Goal: Transaction & Acquisition: Purchase product/service

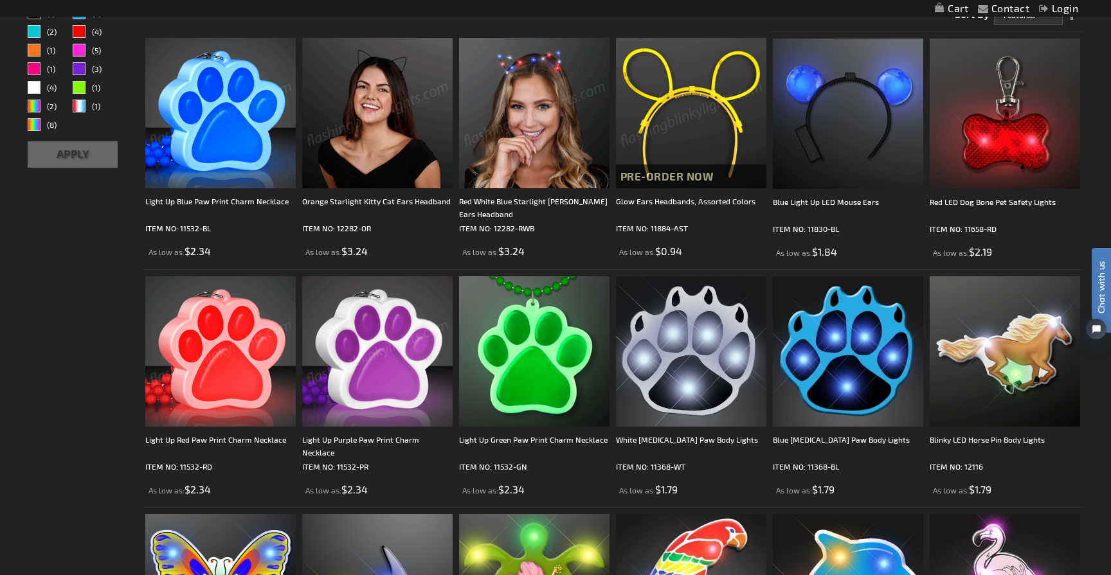
click at [370, 380] on img at bounding box center [377, 351] width 150 height 150
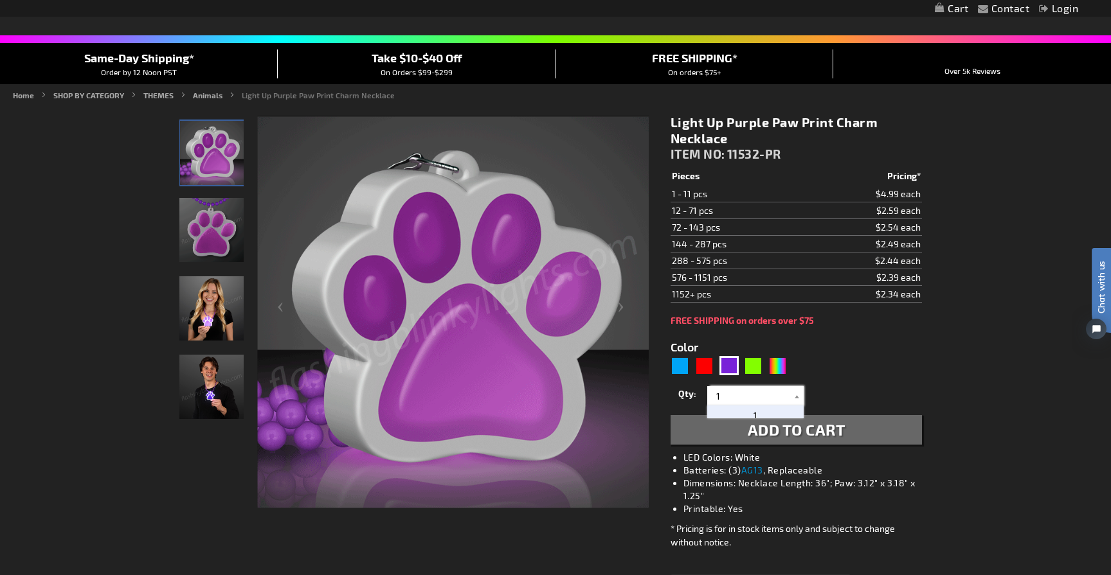
click at [773, 396] on input "1" at bounding box center [756, 395] width 93 height 19
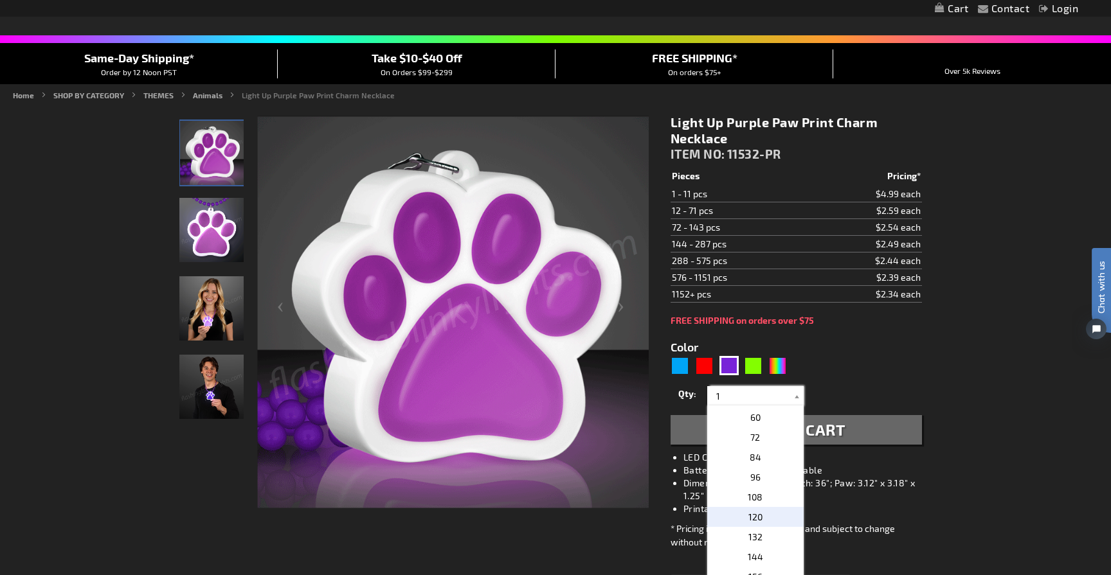
scroll to position [286, 0]
click at [758, 501] on p "108" at bounding box center [755, 508] width 96 height 20
type input "108"
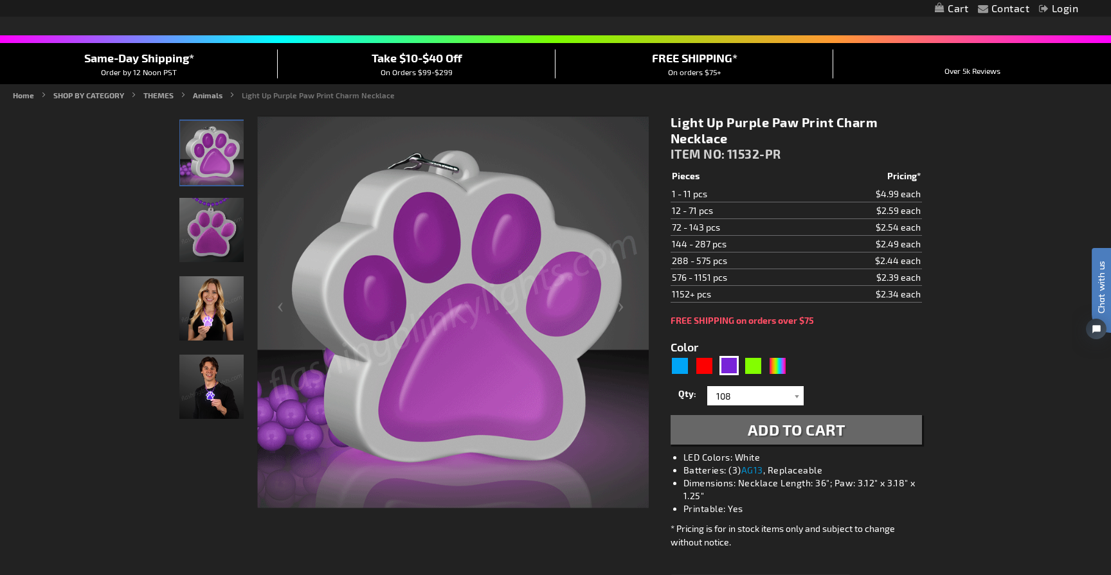
click at [810, 434] on span "Add to Cart" at bounding box center [797, 429] width 98 height 19
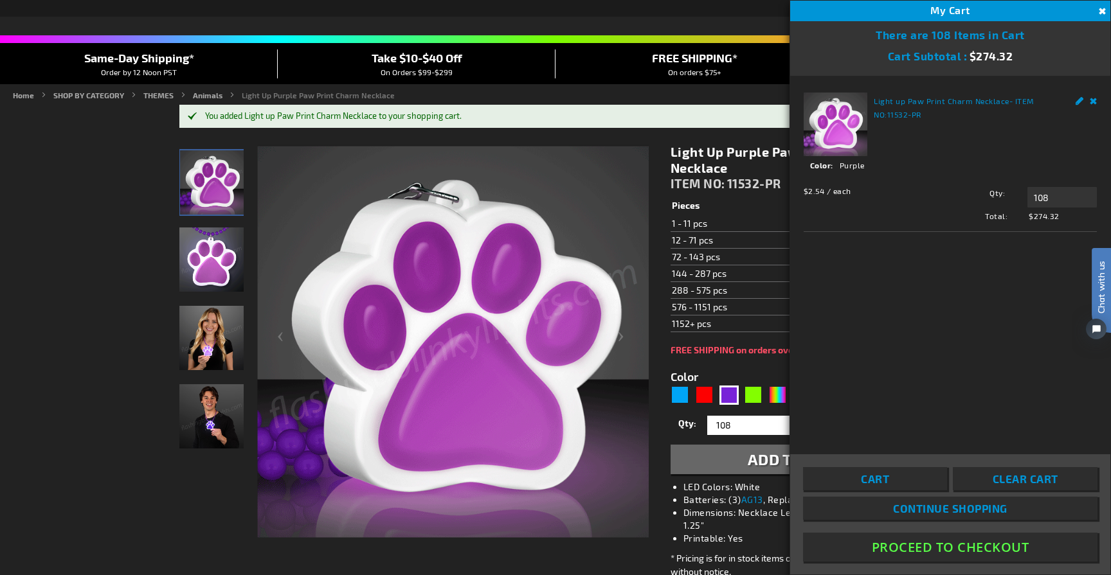
click at [950, 541] on button "Proceed To Checkout" at bounding box center [950, 547] width 294 height 29
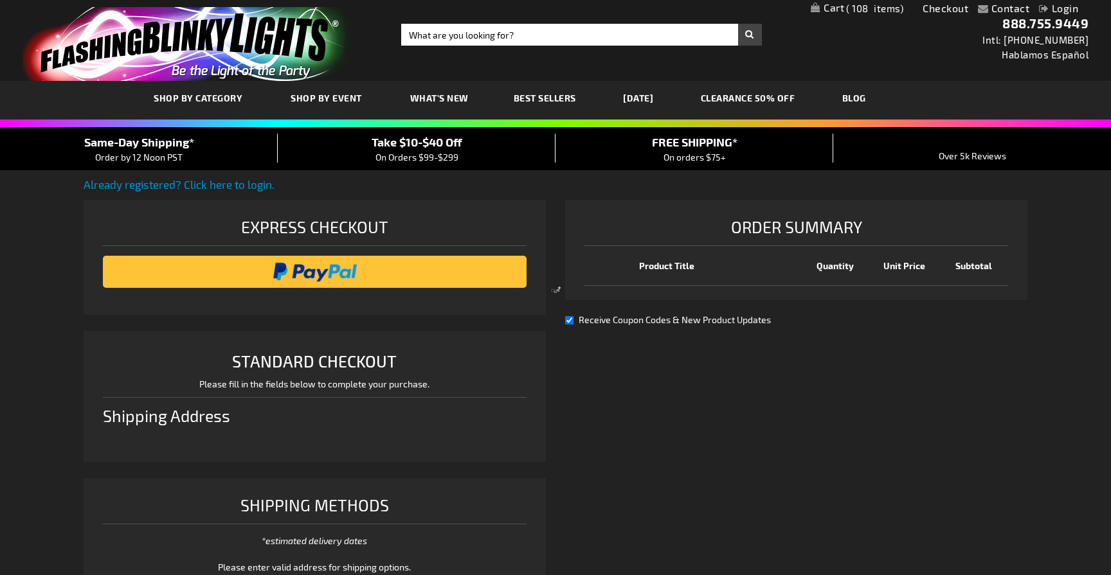
select select "US"
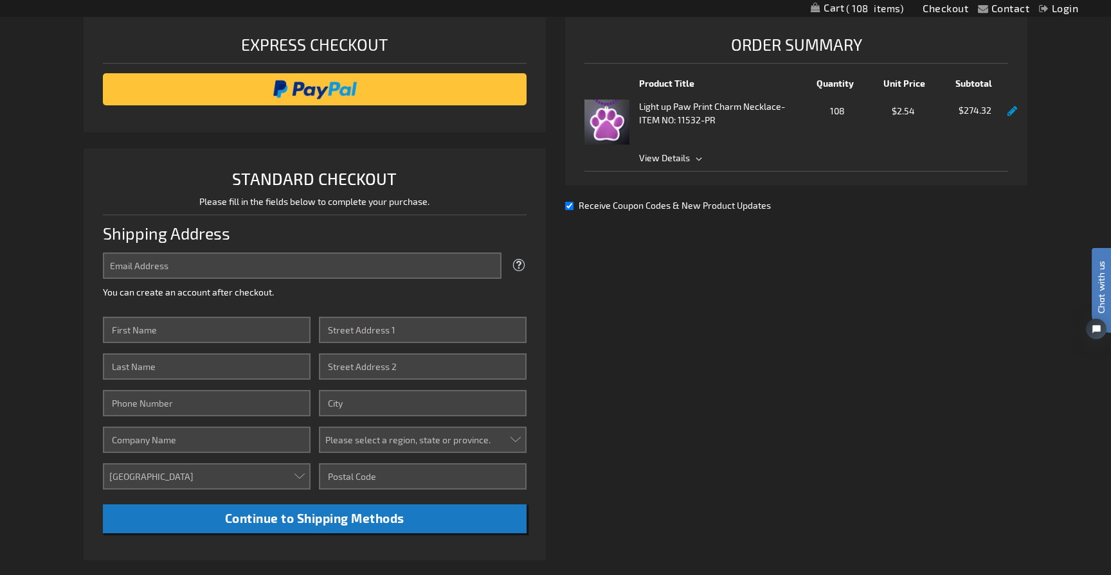
scroll to position [192, 0]
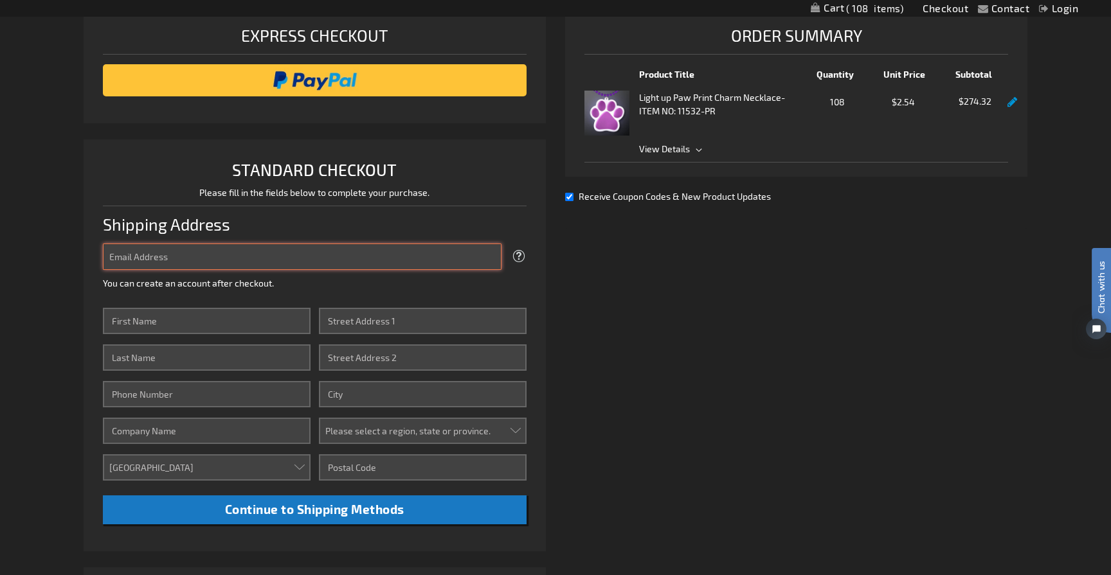
click at [218, 258] on input "Email Address" at bounding box center [302, 257] width 399 height 26
type input "eblom@groomerschoice.com"
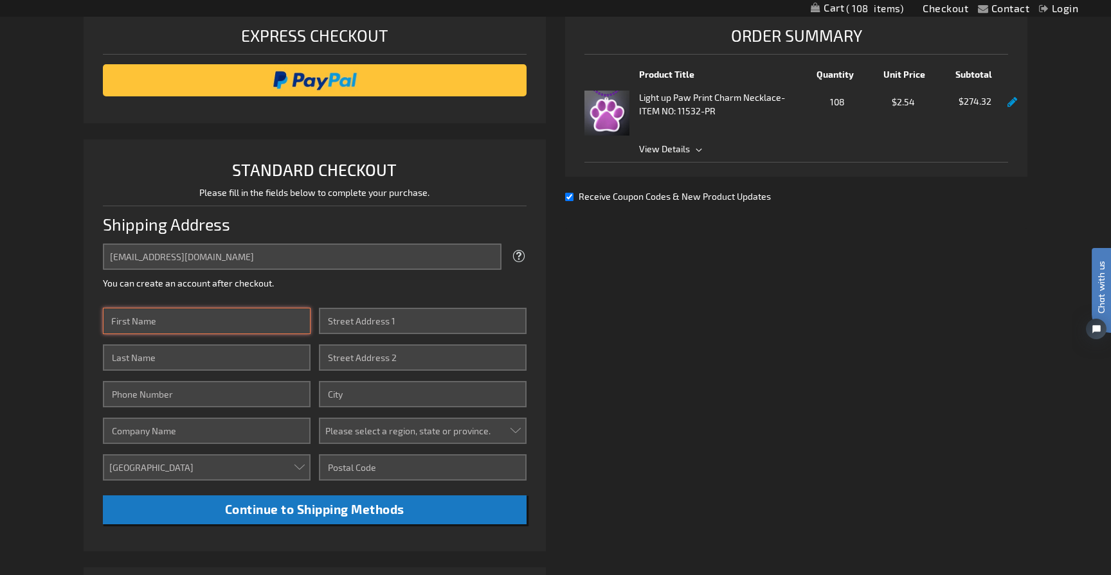
click at [188, 318] on input "First Name" at bounding box center [207, 321] width 208 height 26
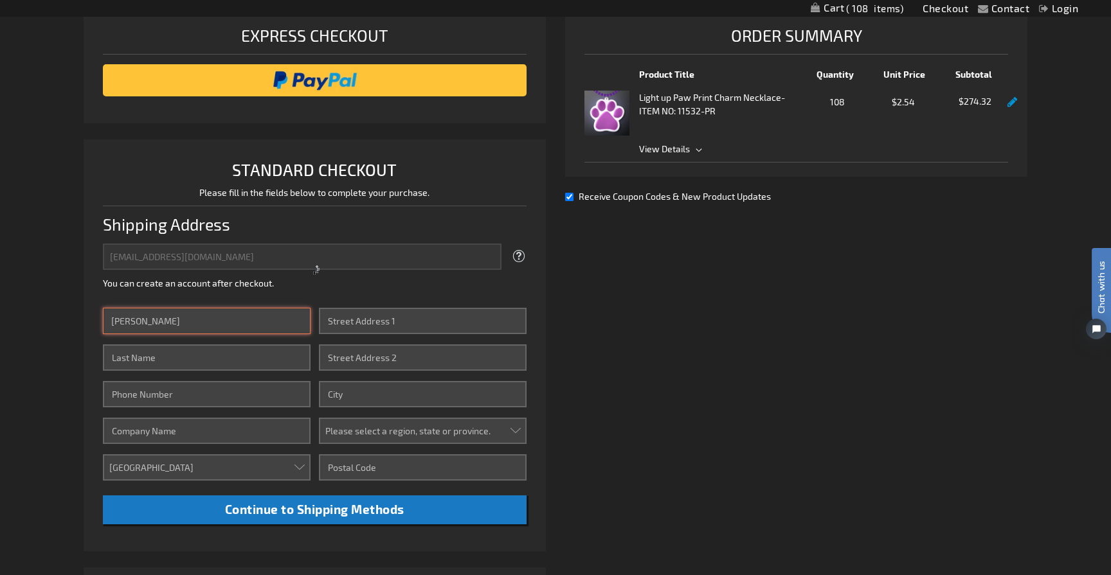
type input "[PERSON_NAME]"
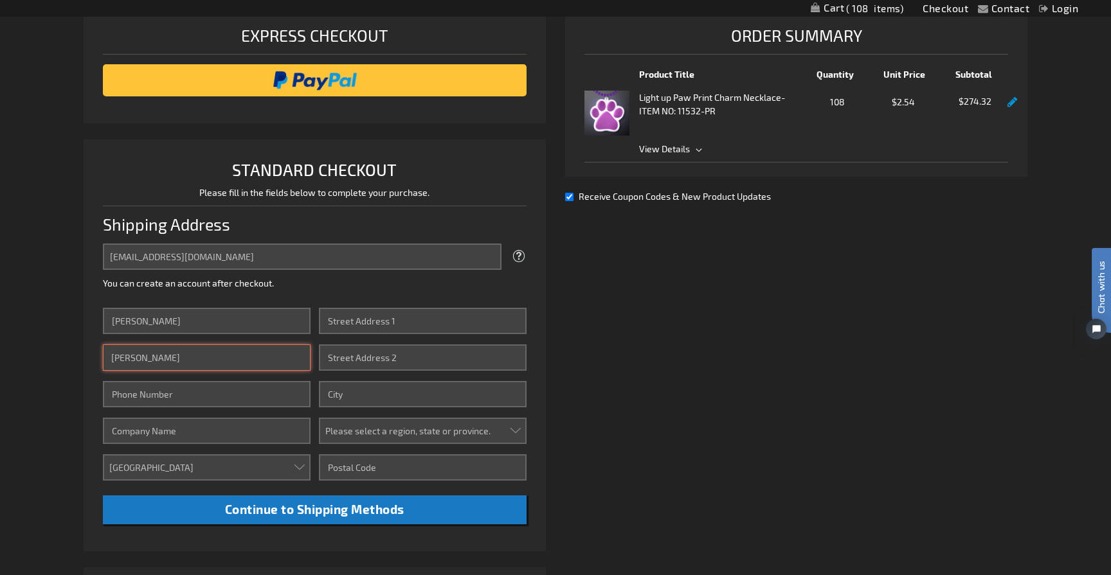
type input "Blom"
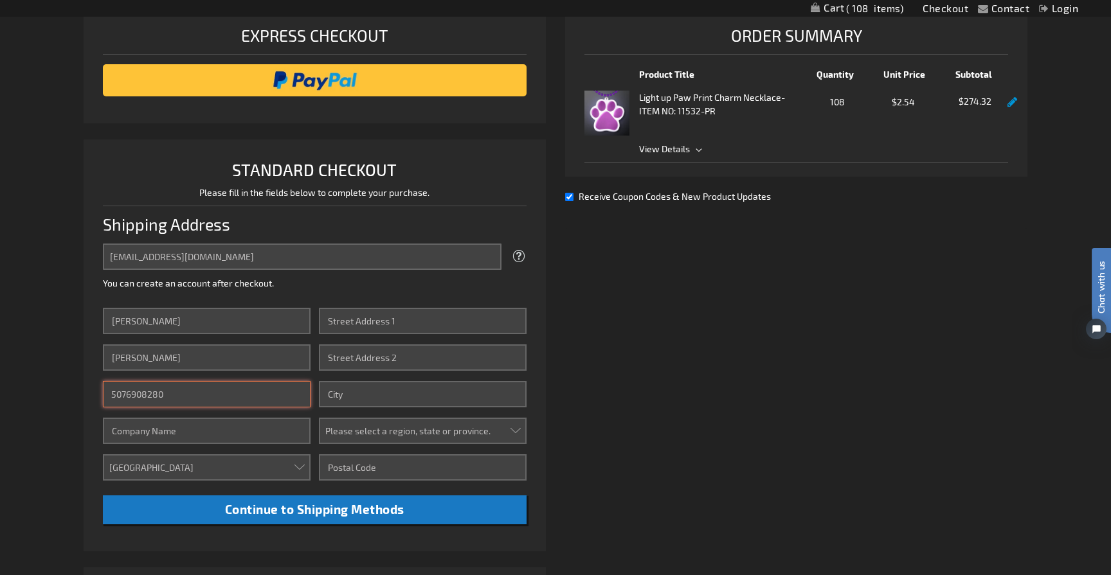
type input "5076908280"
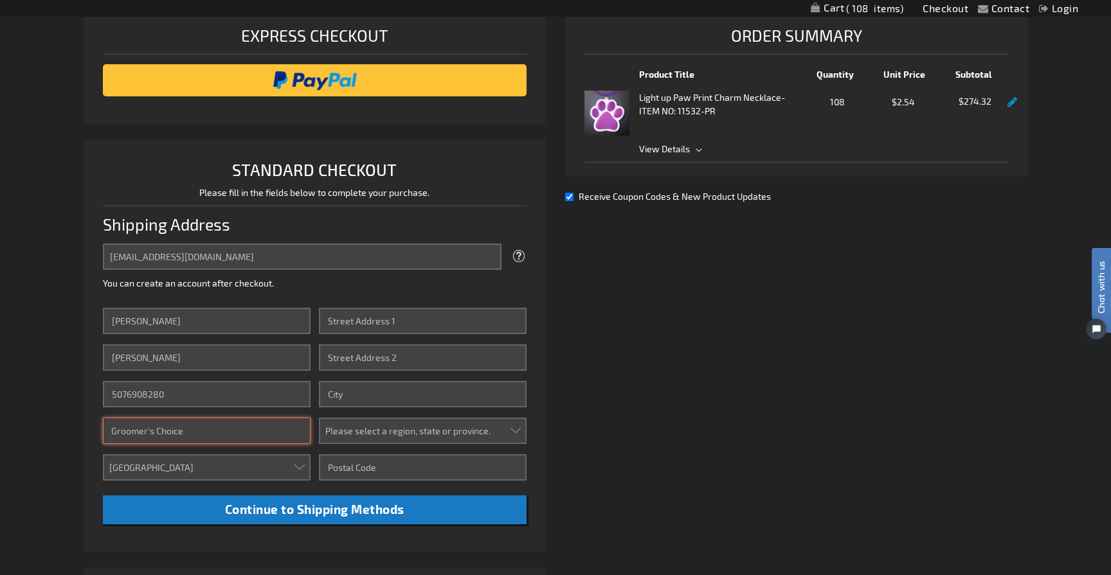
type input "Groomer's Choice"
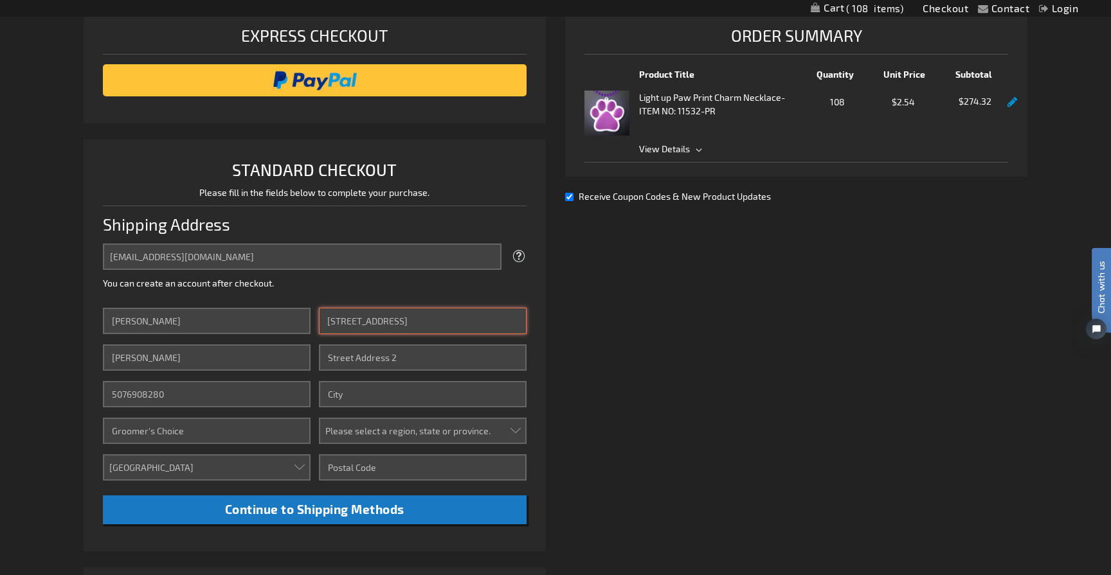
type input "2800 Black Lake Place"
type input "Suite A1"
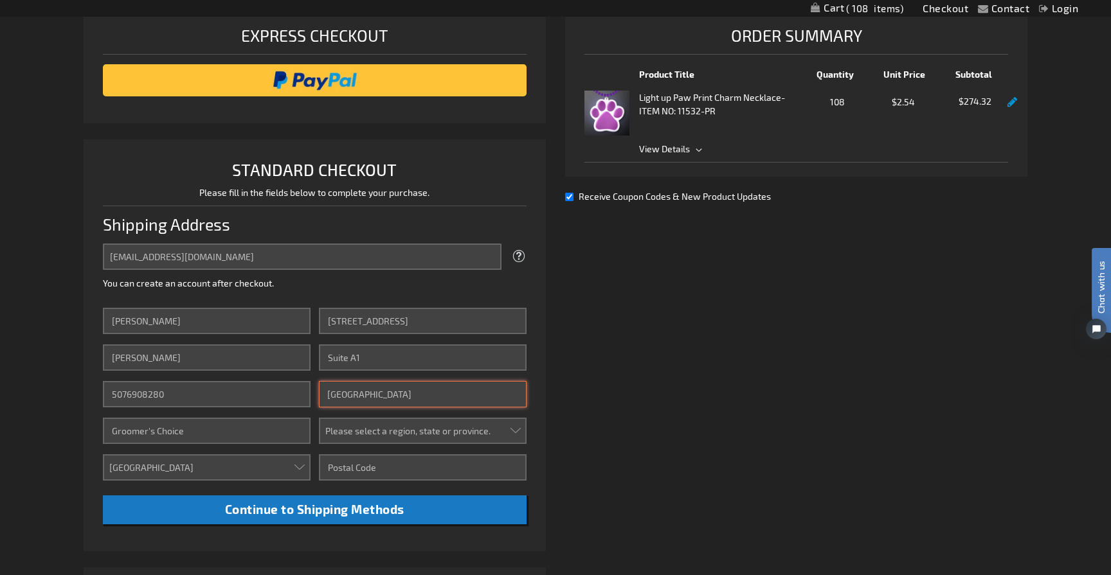
type input "Philadelphia"
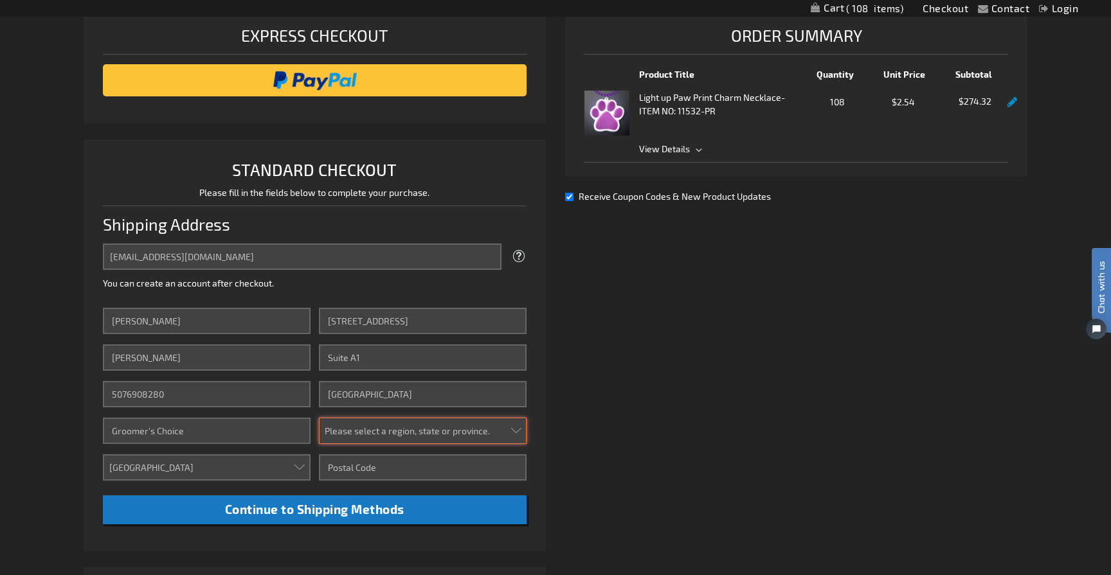
click at [381, 443] on select "Please select a region, state or province. Alabama Alaska Arizona Arkansas Cali…" at bounding box center [423, 431] width 208 height 26
select select "51"
click at [319, 418] on select "Please select a region, state or province. Alabama Alaska Arizona Arkansas Cali…" at bounding box center [423, 431] width 208 height 26
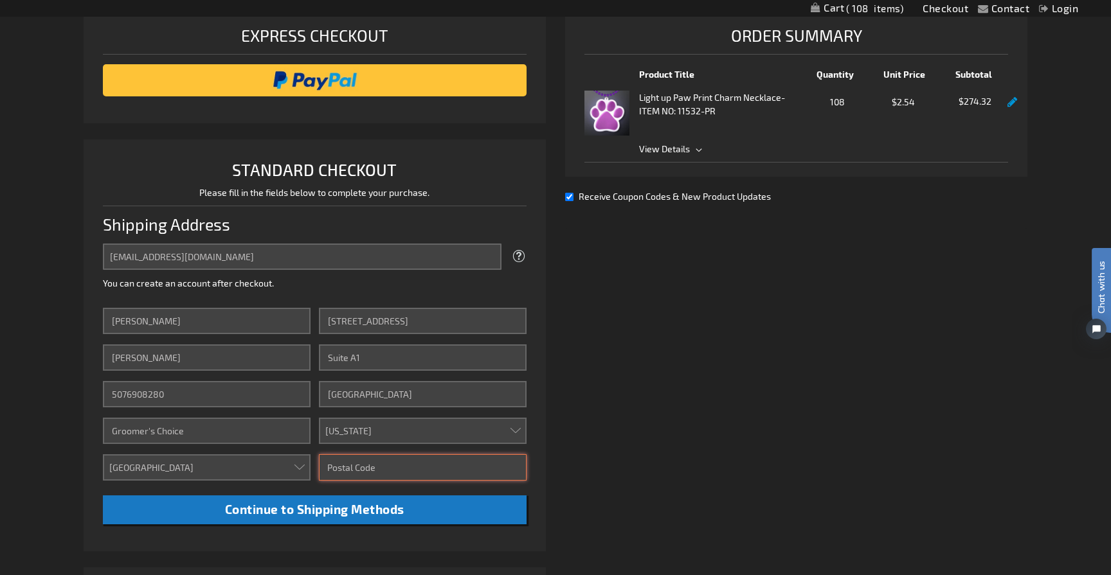
click at [381, 470] on input "Zip/Postal Code" at bounding box center [423, 467] width 208 height 26
paste input "19154"
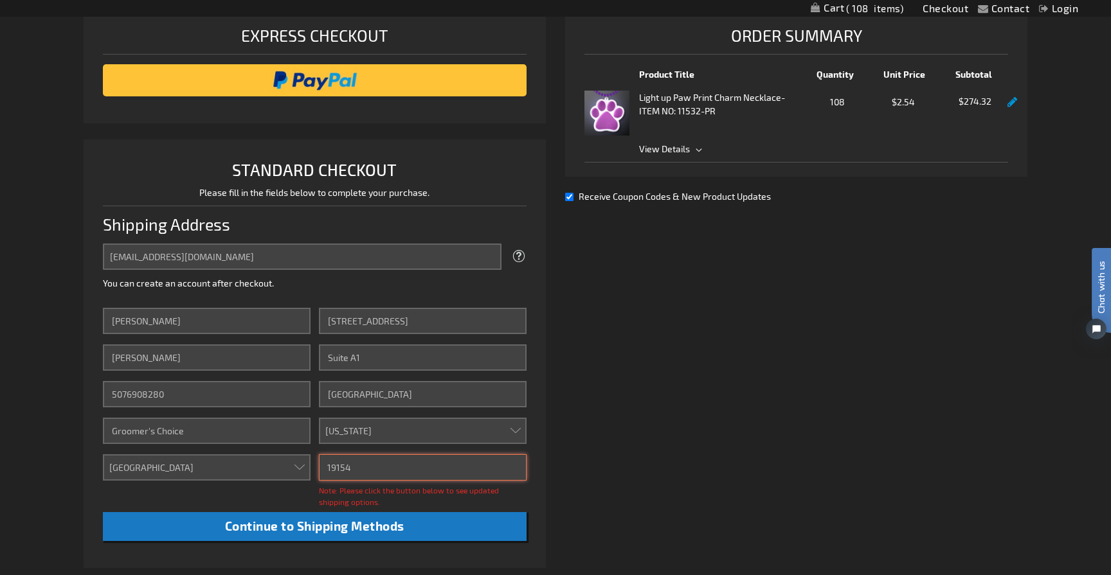
click at [431, 470] on input "19154" at bounding box center [423, 467] width 208 height 26
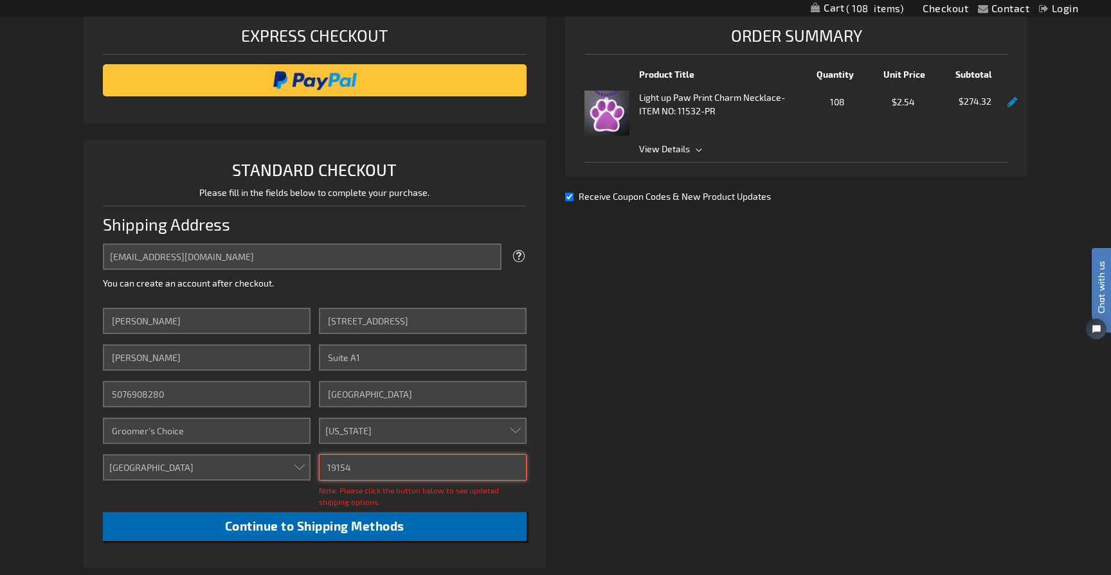
type input "19154"
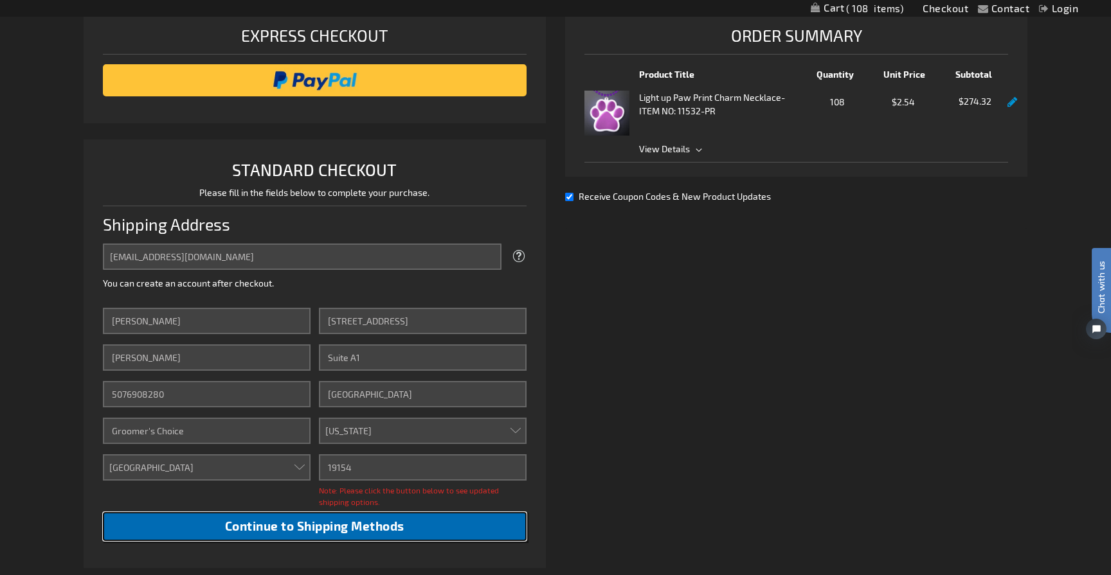
click at [380, 526] on span "Continue to Shipping Methods" at bounding box center [314, 526] width 179 height 15
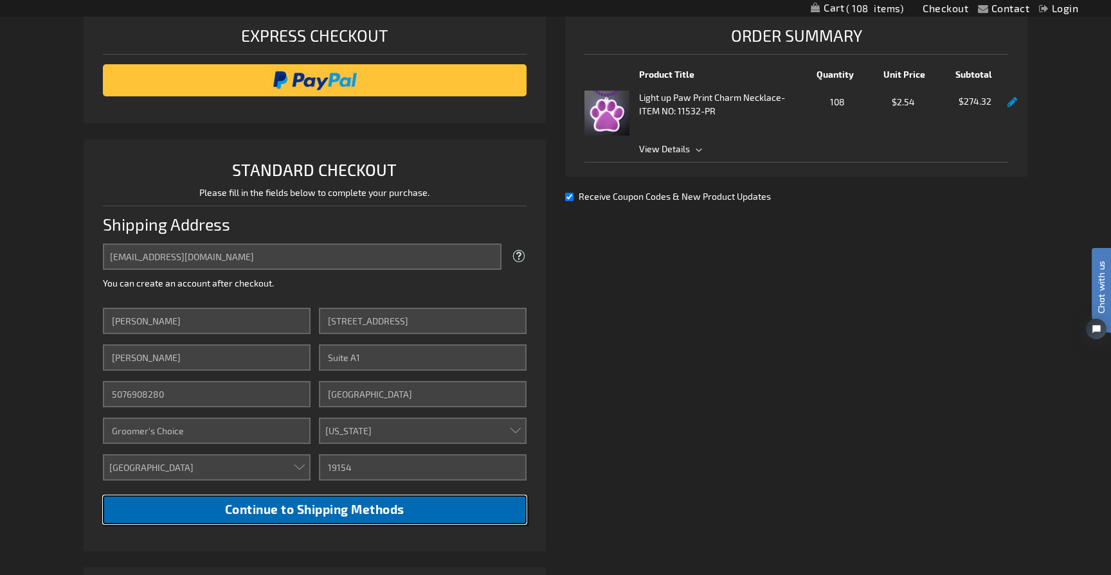
click at [366, 509] on span "Continue to Shipping Methods" at bounding box center [314, 509] width 179 height 15
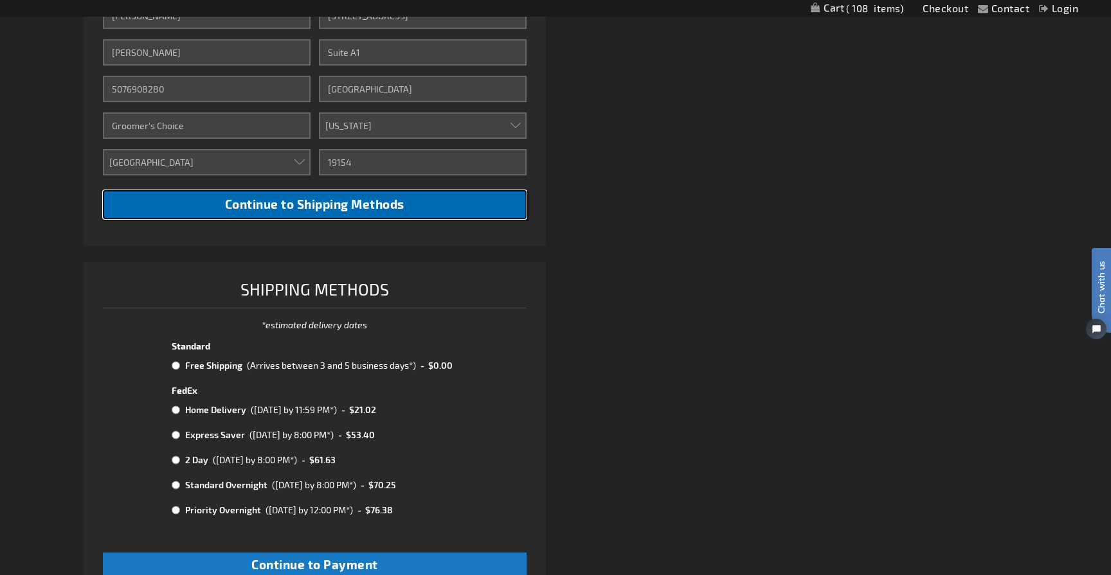
scroll to position [533, 0]
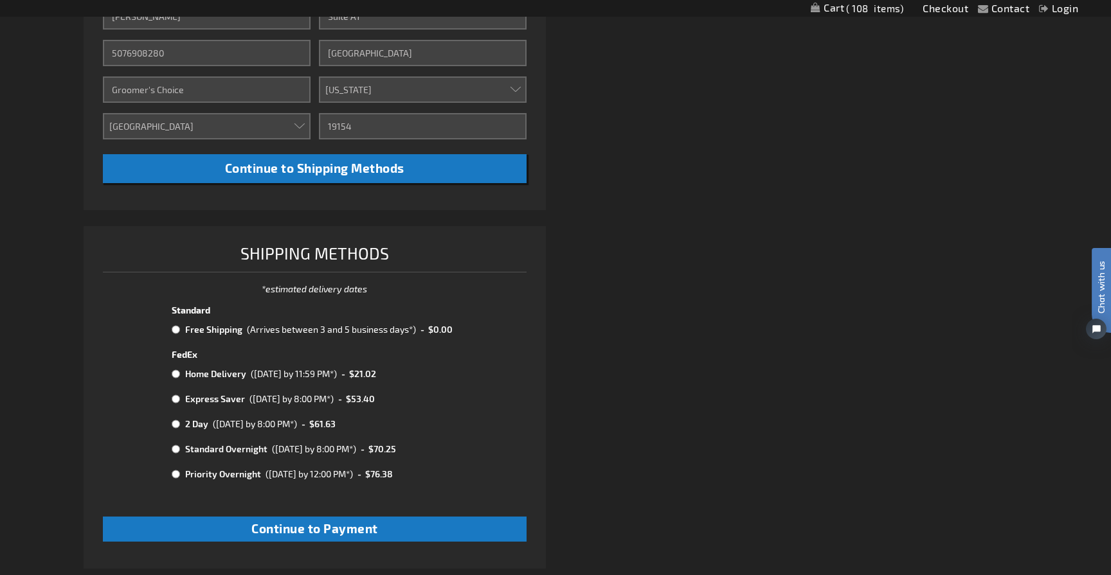
click at [175, 376] on input "radio" at bounding box center [176, 374] width 8 height 10
radio input "true"
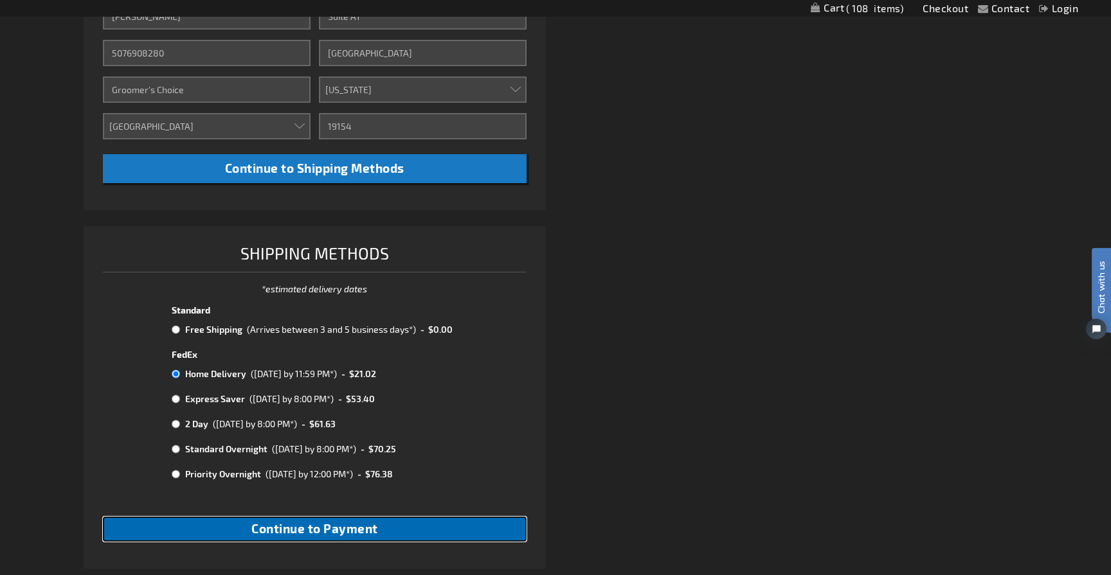
click at [289, 533] on span "Continue to Payment" at bounding box center [314, 528] width 127 height 15
checkbox input "true"
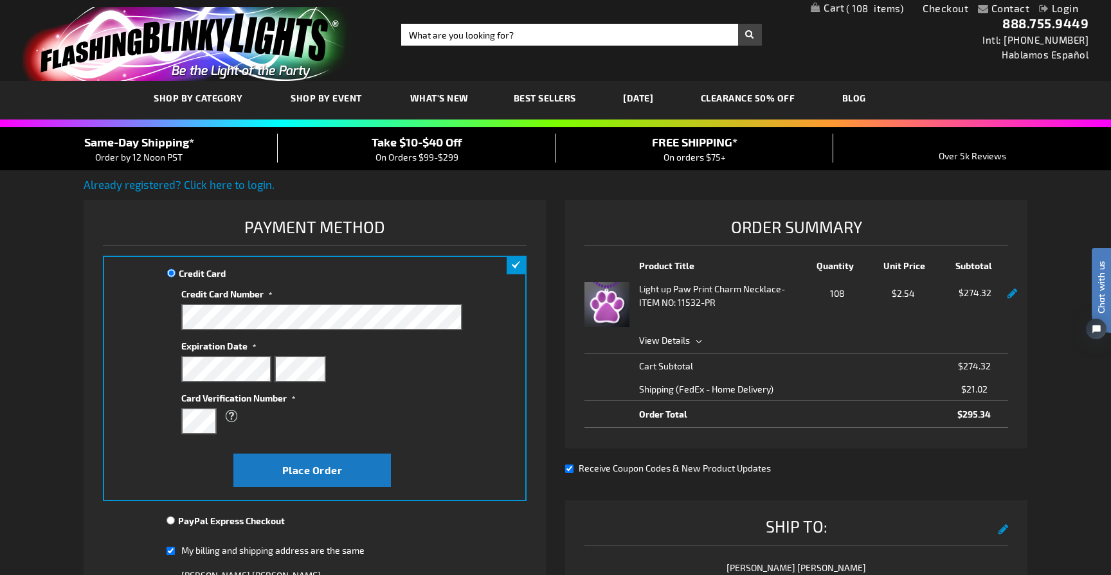
click at [600, 294] on img at bounding box center [606, 304] width 45 height 45
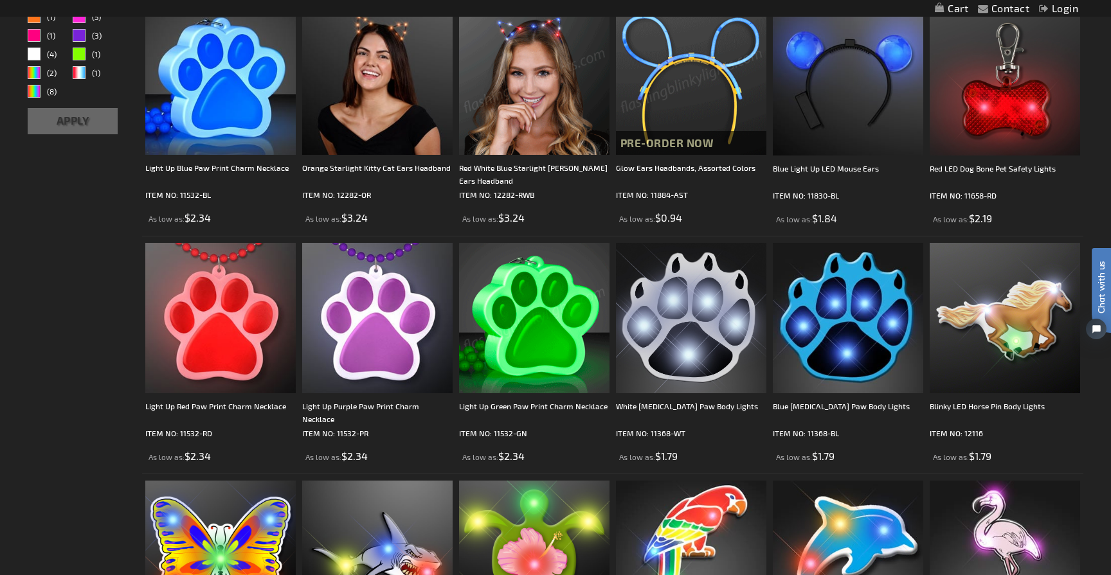
scroll to position [274, 0]
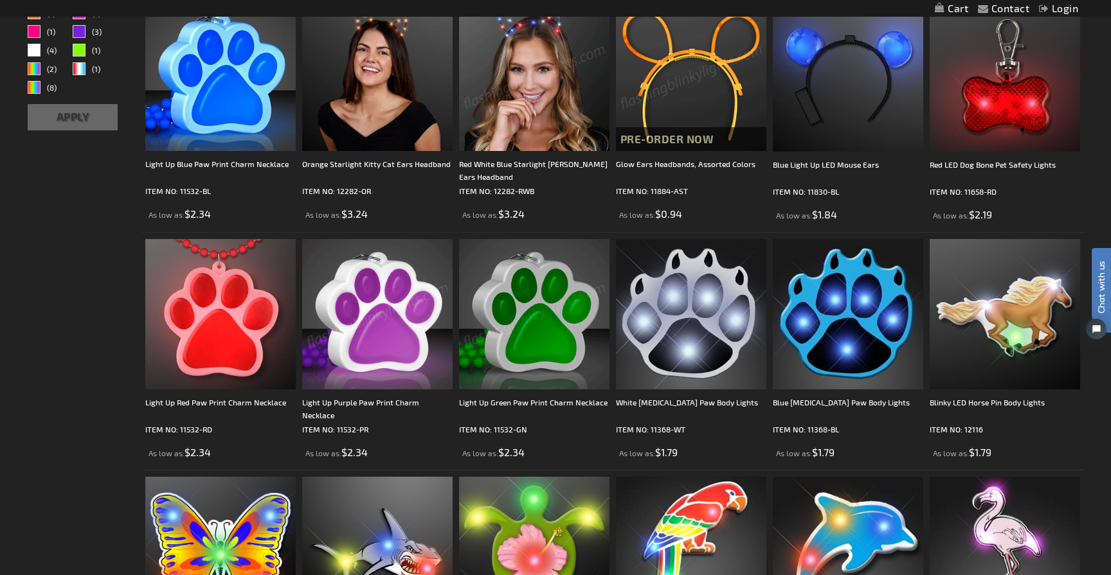
click at [377, 339] on img at bounding box center [377, 314] width 150 height 150
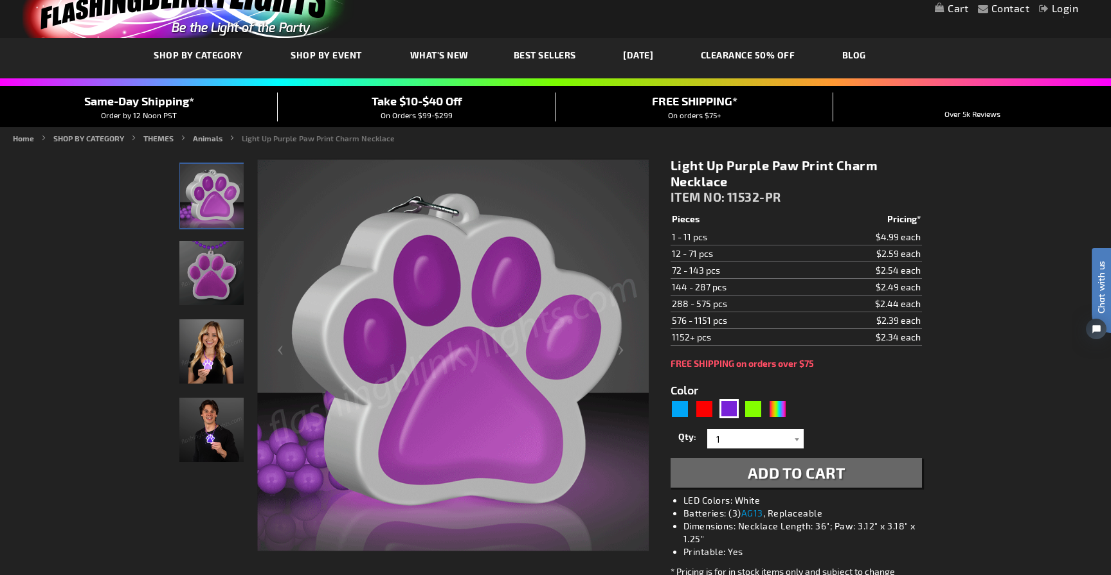
scroll to position [30, 0]
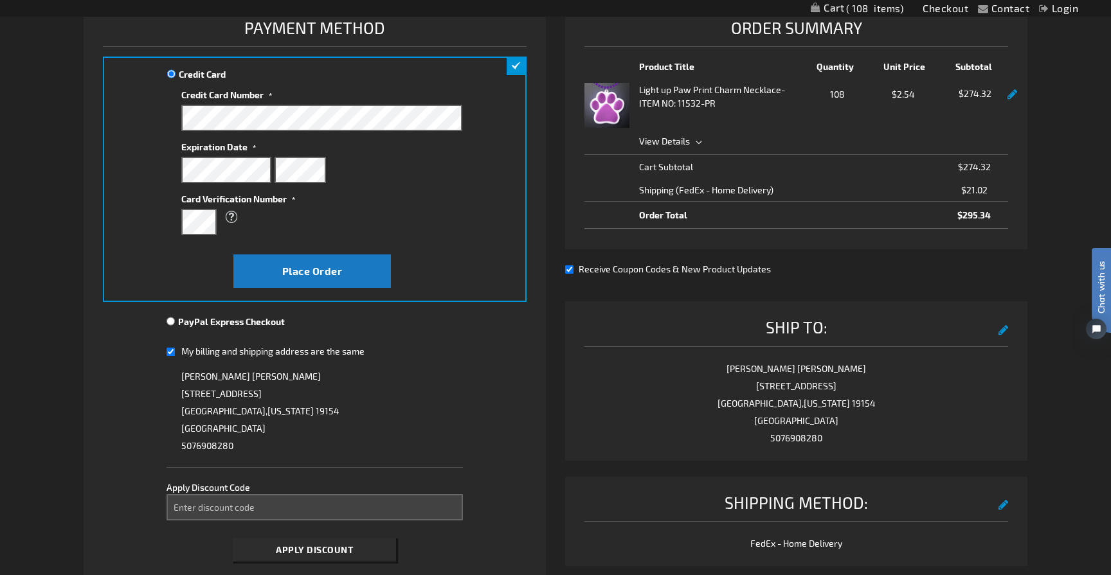
scroll to position [198, 0]
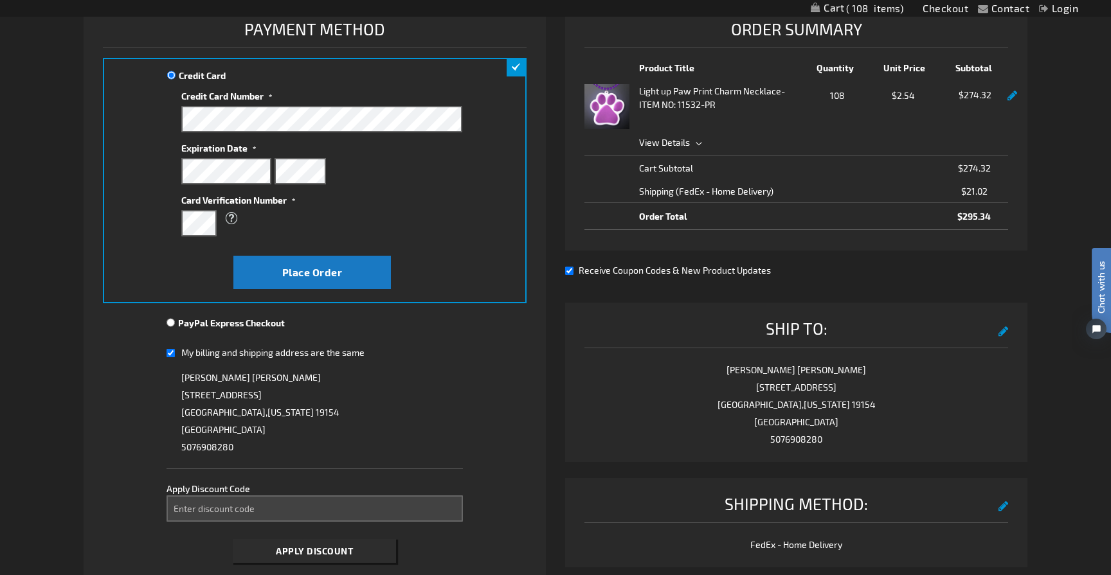
click at [1019, 98] on div "Order Summary Product Title Quantity Unit Price Subtotal Light up Paw Print Cha…" at bounding box center [796, 126] width 462 height 249
click at [1014, 98] on link at bounding box center [1012, 96] width 10 height 11
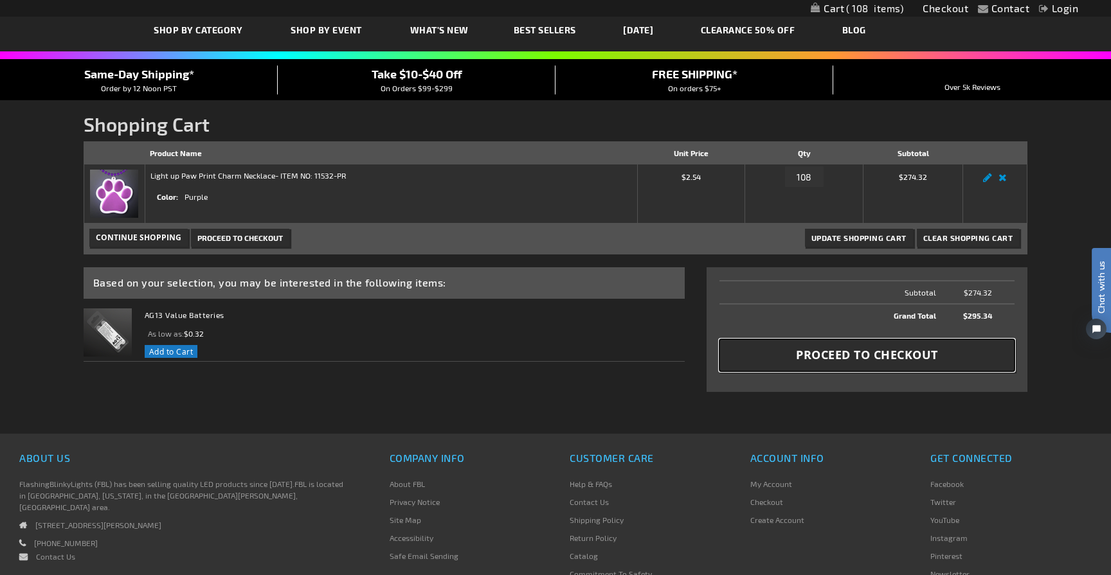
click at [862, 352] on span "Proceed to Checkout" at bounding box center [867, 355] width 142 height 16
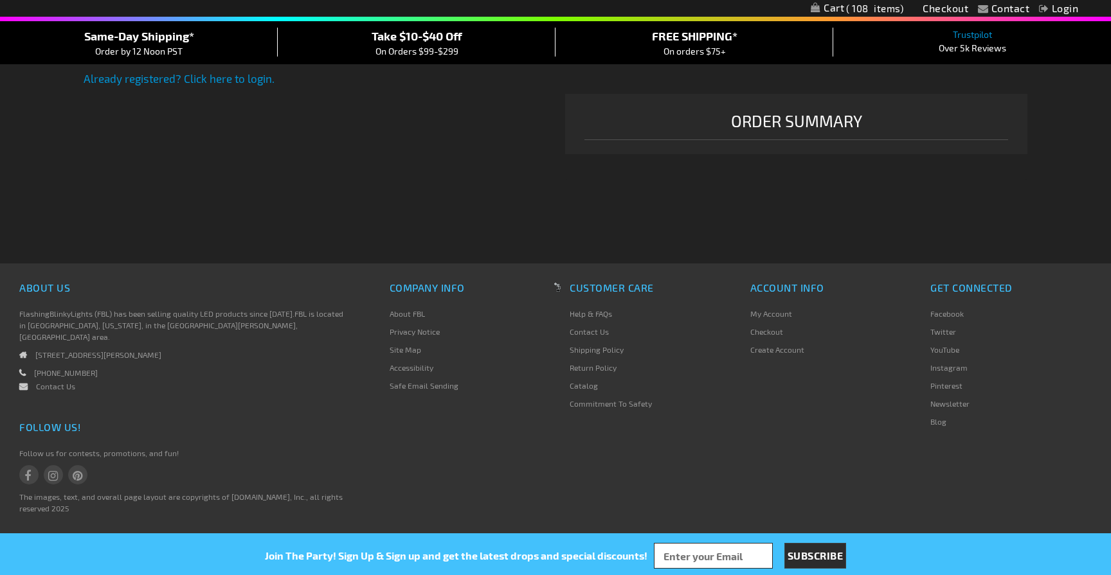
select select "US"
select select "51"
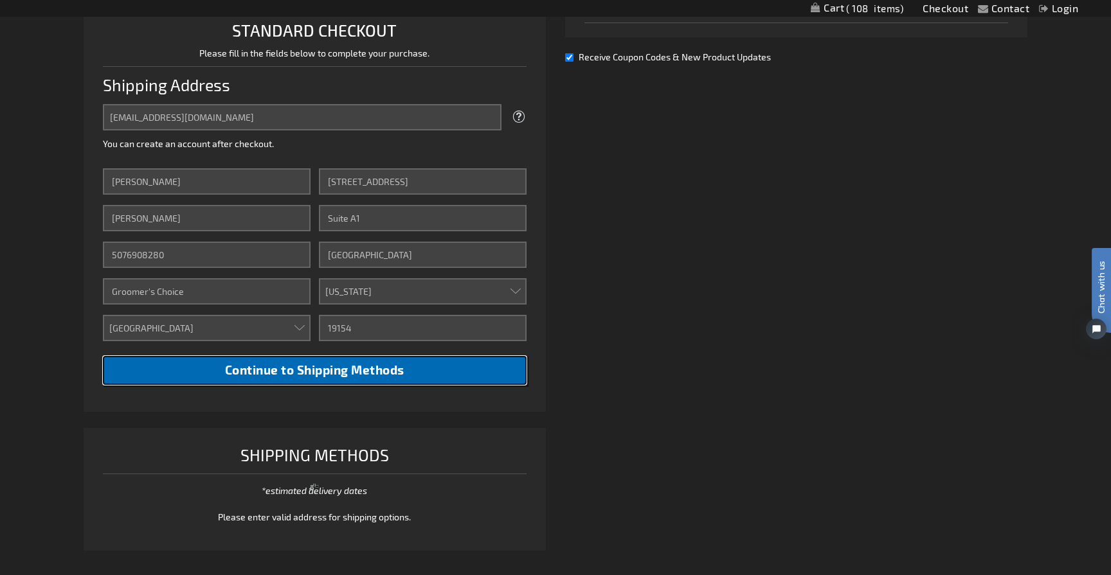
click at [391, 378] on button "Continue to Shipping Methods" at bounding box center [315, 370] width 424 height 29
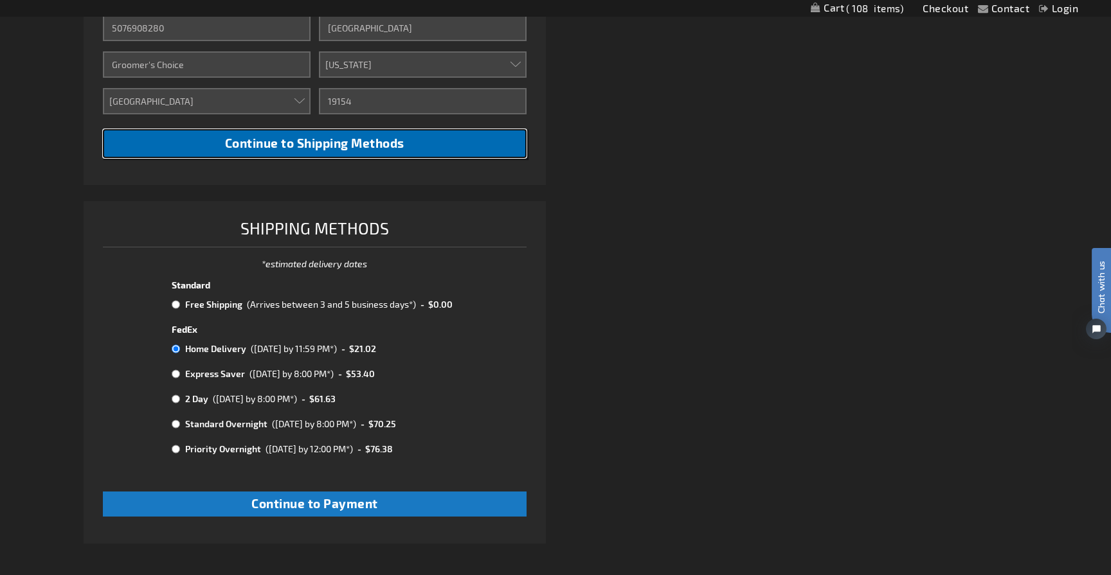
scroll to position [564, 0]
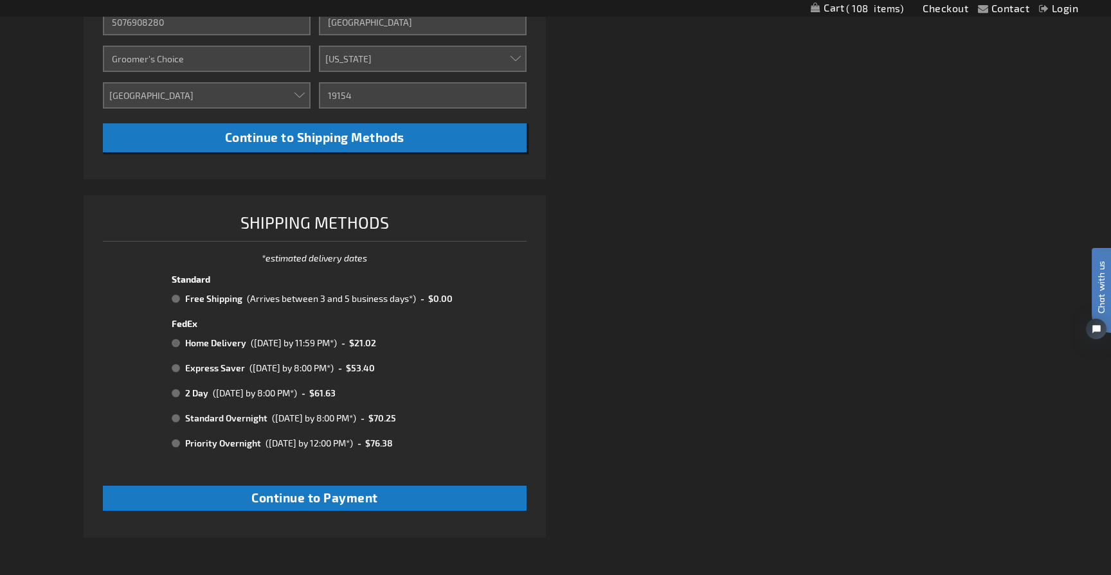
click at [328, 346] on div "(Fri, August 29th by 11:59 PM*)" at bounding box center [294, 342] width 86 height 13
click at [204, 296] on td "Free Shipping" at bounding box center [213, 299] width 62 height 17
radio input "true"
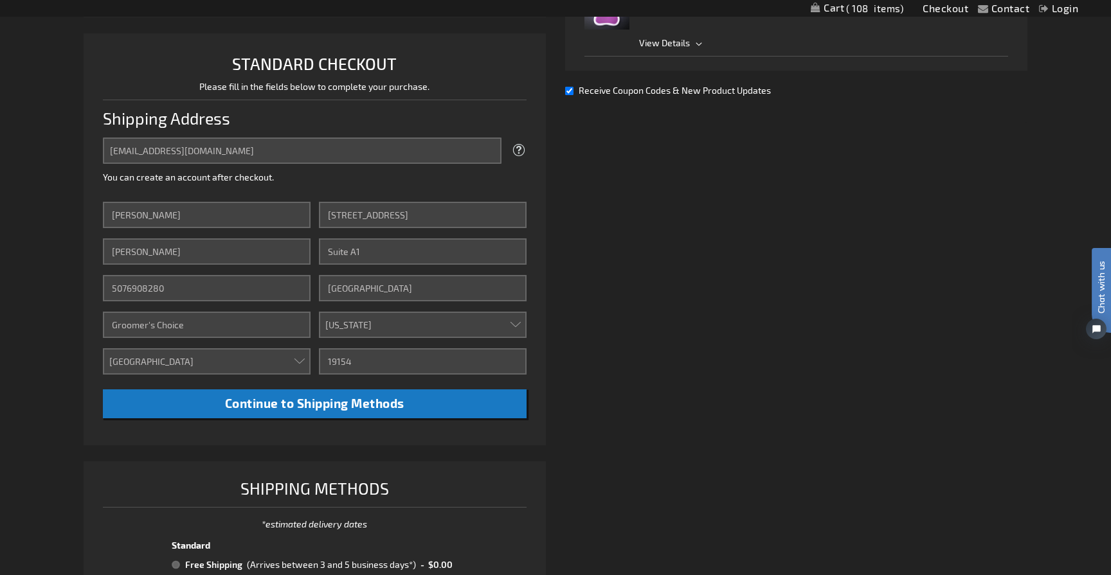
scroll to position [289, 0]
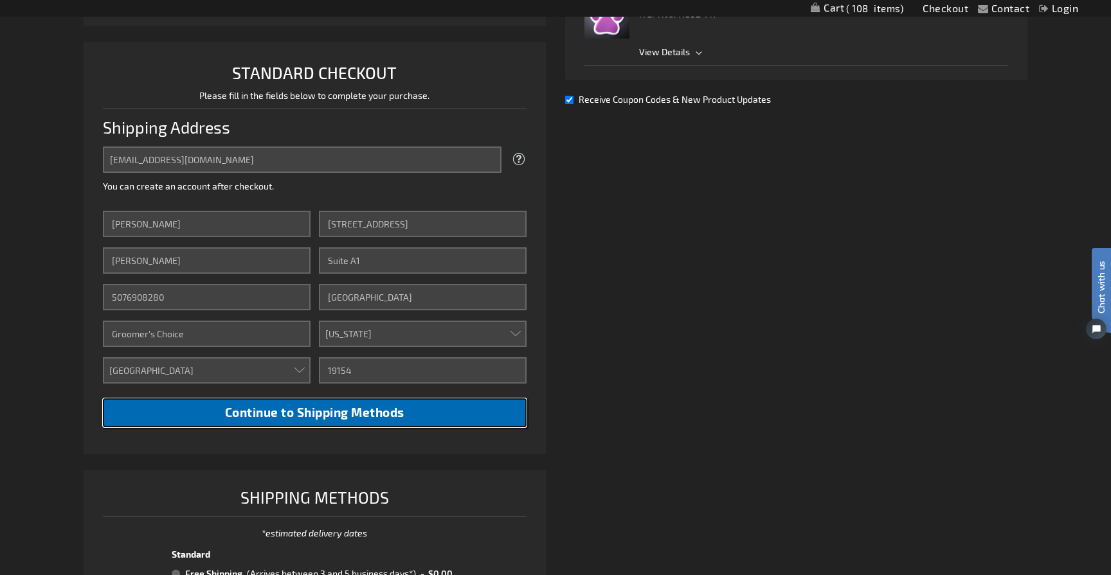
click at [283, 414] on span "Continue to Shipping Methods" at bounding box center [314, 412] width 179 height 15
click at [296, 418] on span "Continue to Shipping Methods" at bounding box center [314, 412] width 179 height 15
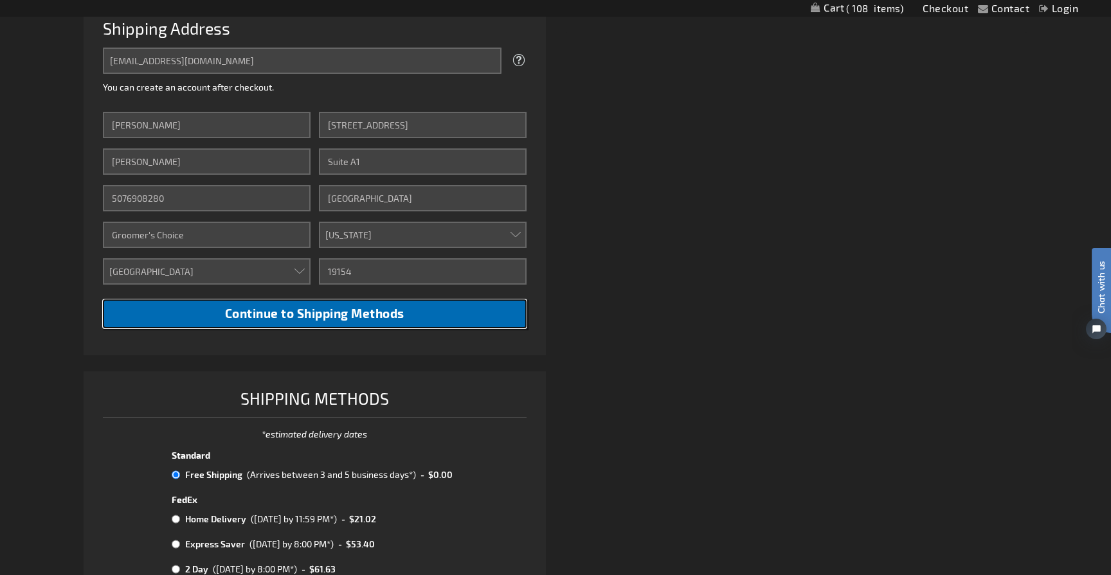
scroll to position [386, 0]
click at [476, 318] on button "Continue to Shipping Methods" at bounding box center [315, 315] width 424 height 29
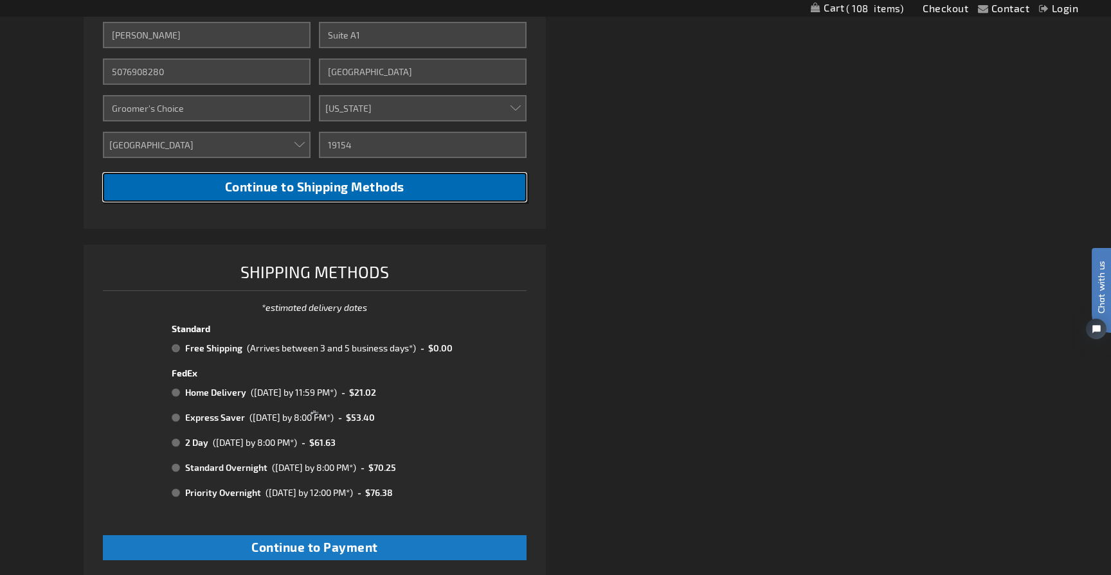
scroll to position [526, 0]
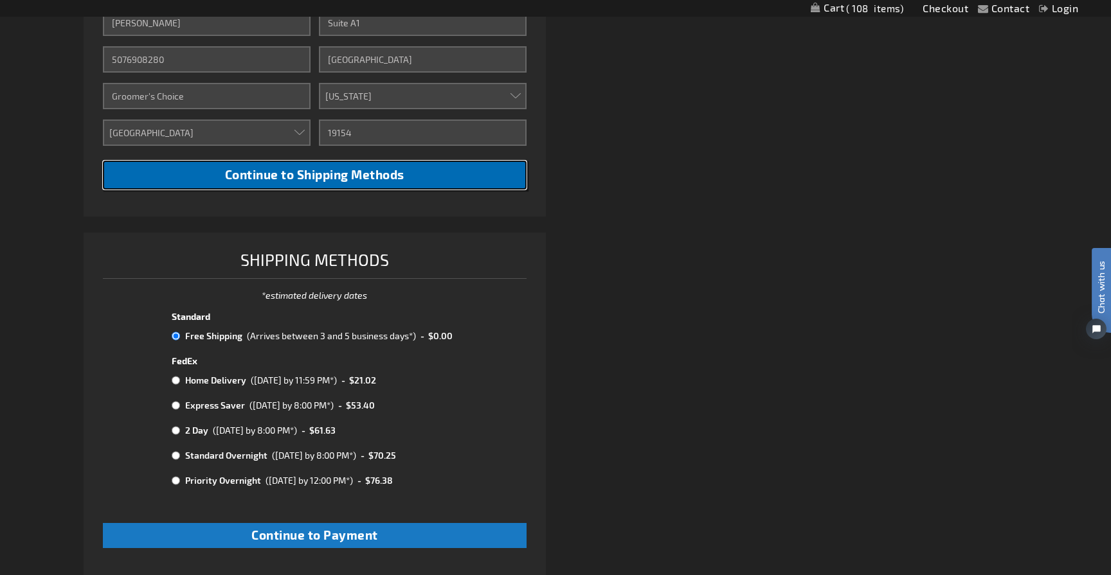
click at [414, 181] on button "Continue to Shipping Methods" at bounding box center [315, 175] width 424 height 29
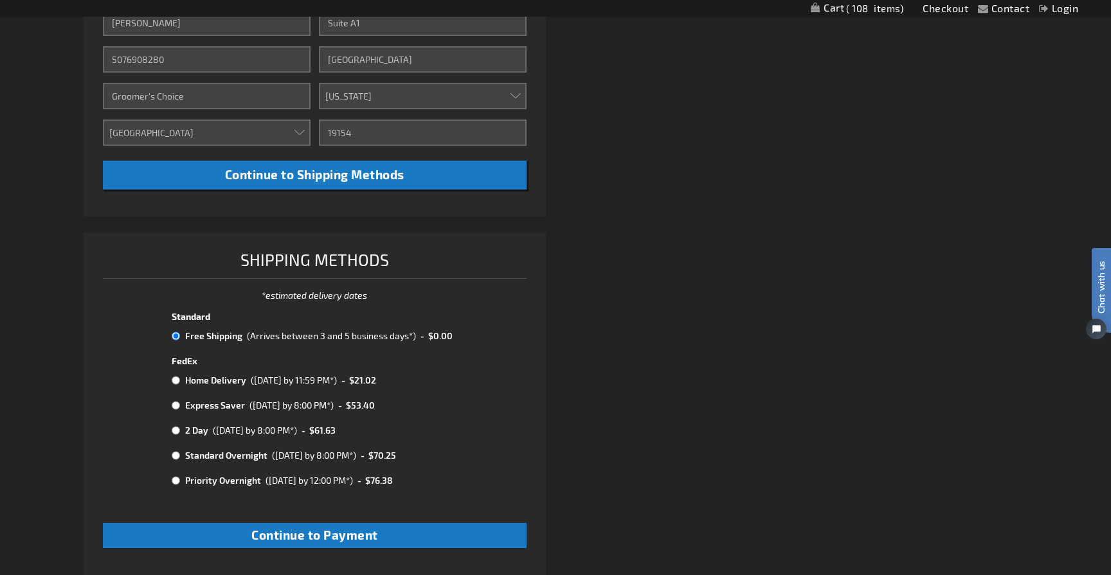
click at [174, 406] on input "radio" at bounding box center [176, 405] width 8 height 10
radio input "true"
click at [180, 406] on td at bounding box center [177, 405] width 10 height 17
click at [327, 360] on tr "FedEx" at bounding box center [314, 358] width 289 height 11
click at [175, 391] on tbody "Standard Free Shipping (Arrives between 3 and 5 business days*) - $0.00 FedEx H…" at bounding box center [314, 403] width 289 height 189
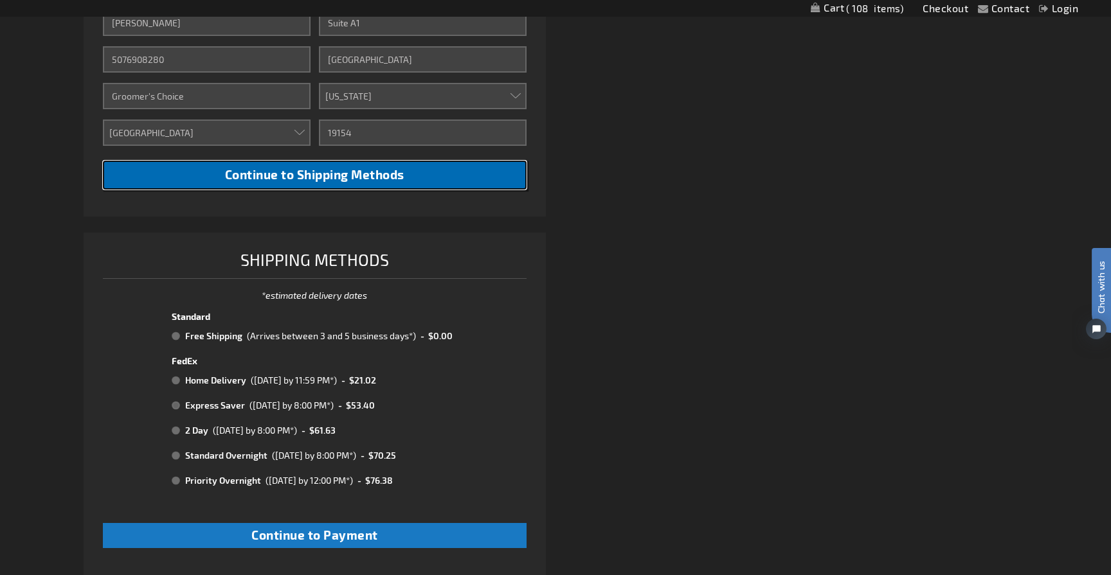
click at [357, 184] on button "Continue to Shipping Methods" at bounding box center [315, 175] width 424 height 29
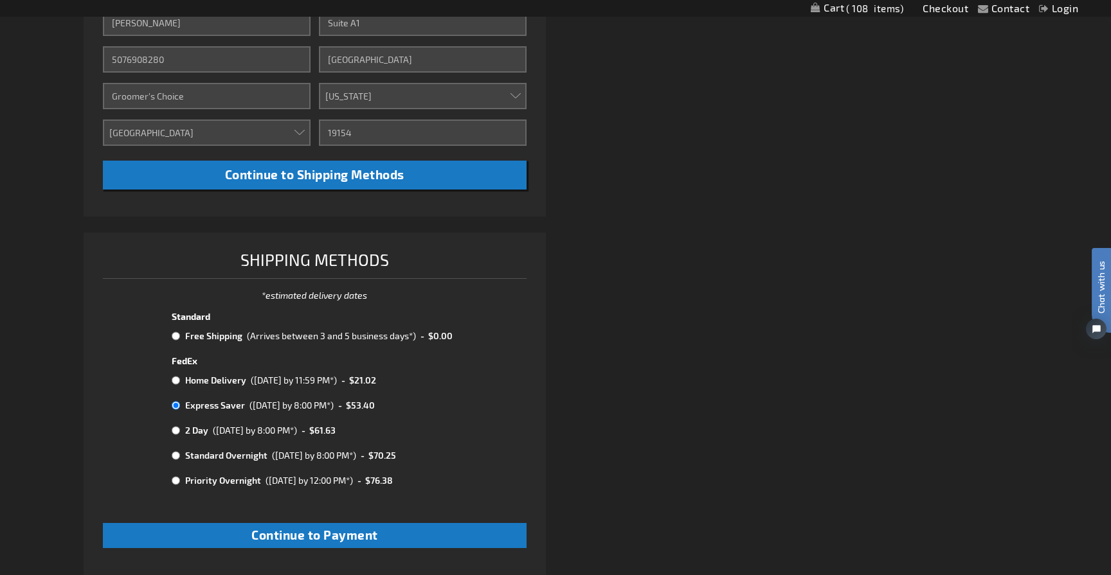
click at [175, 432] on input "radio" at bounding box center [176, 430] width 8 height 10
radio input "true"
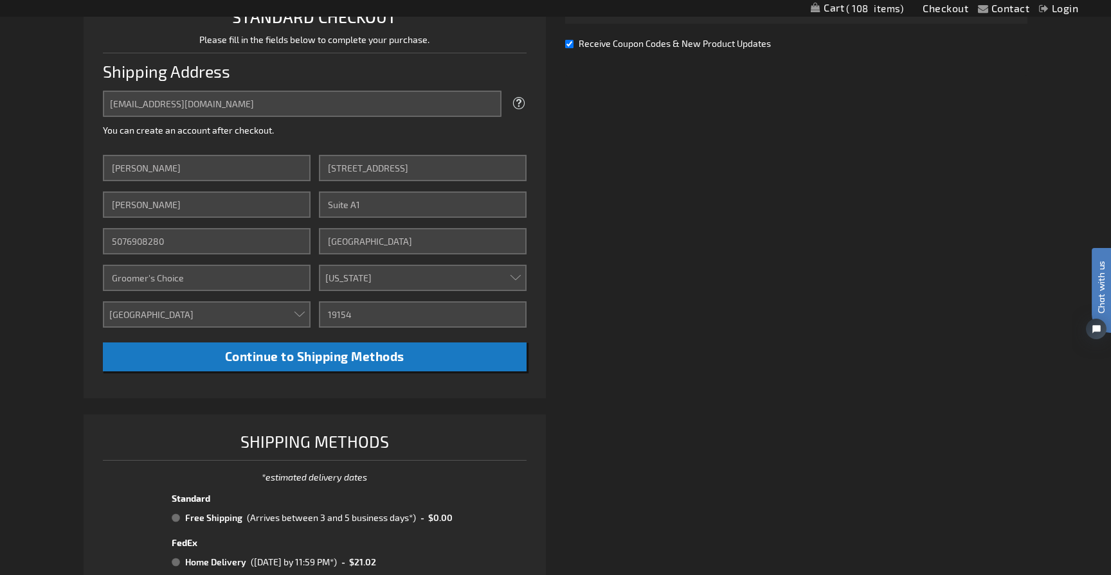
scroll to position [346, 0]
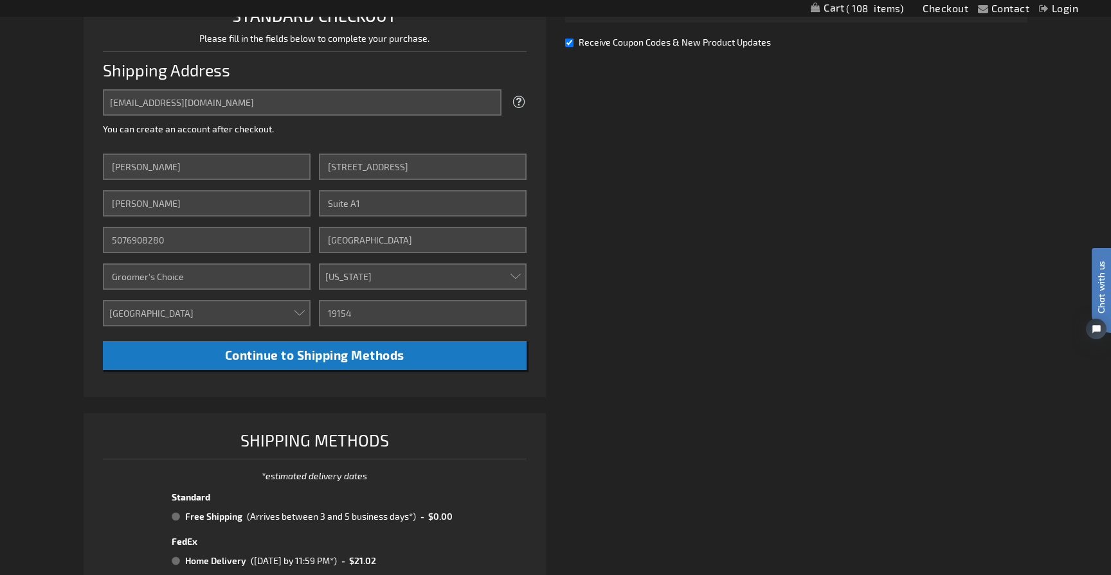
click at [439, 381] on li "STANDARD CHECKOUT Please fill in the fields below to complete your purchase. Sh…" at bounding box center [315, 191] width 462 height 412
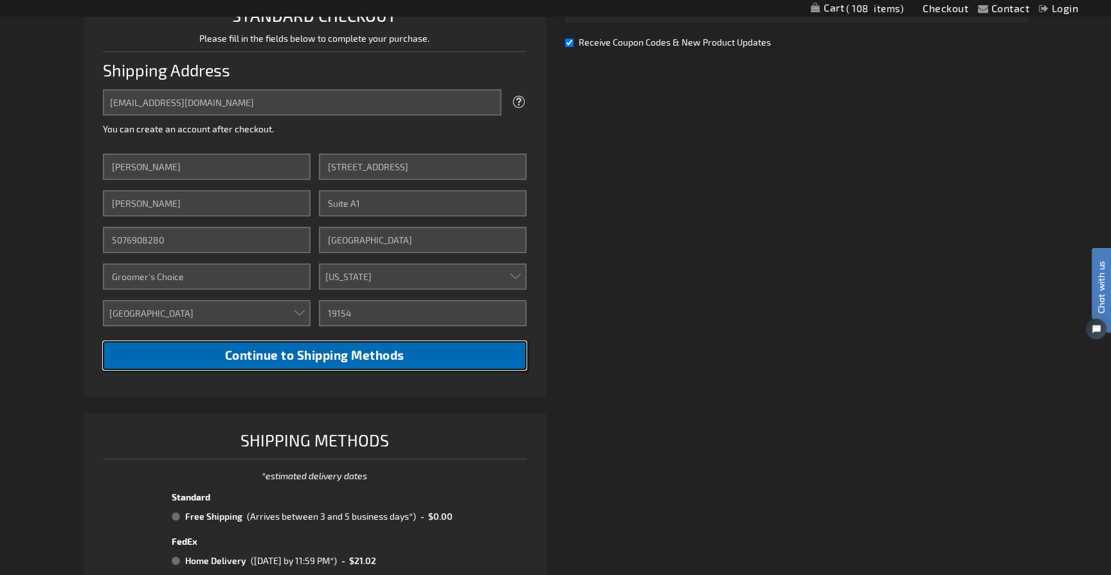
click at [438, 366] on button "Continue to Shipping Methods" at bounding box center [315, 355] width 424 height 29
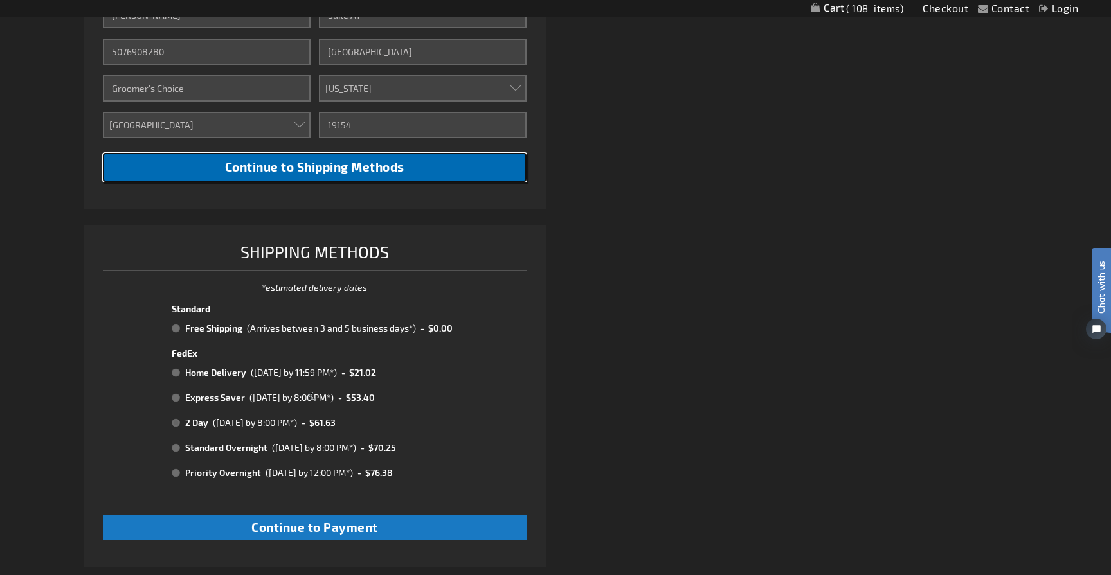
scroll to position [544, 0]
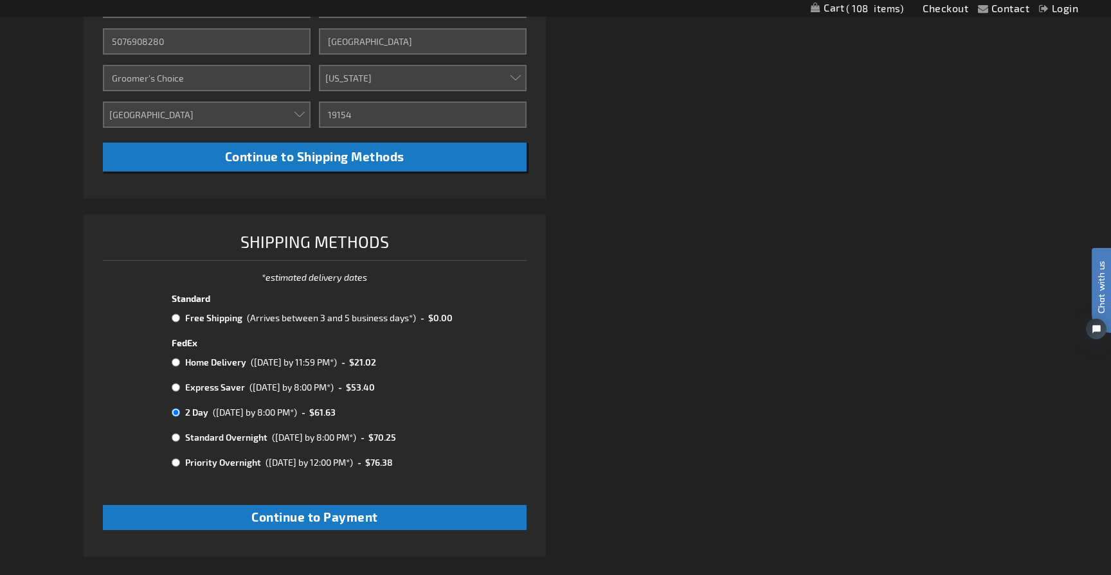
click at [178, 386] on input "radio" at bounding box center [176, 387] width 8 height 10
radio input "true"
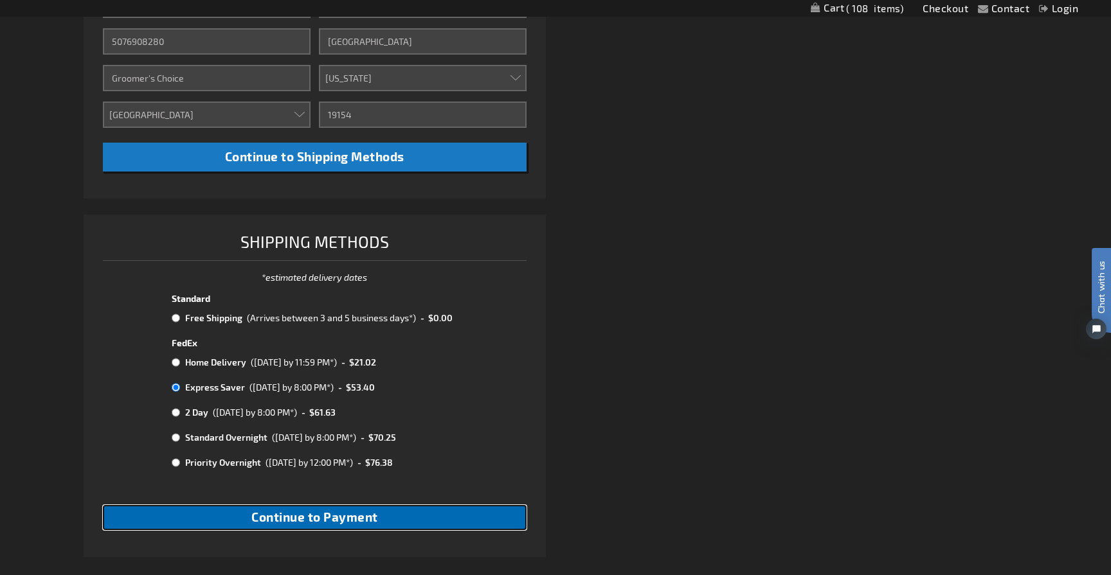
click at [243, 511] on button "Continue to Payment" at bounding box center [315, 517] width 424 height 25
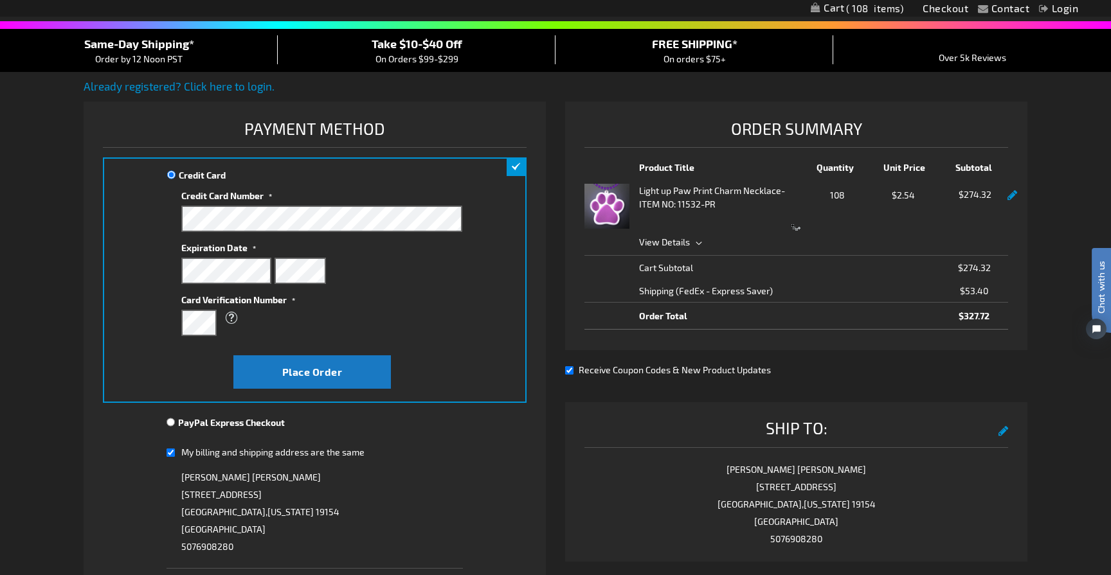
scroll to position [105, 0]
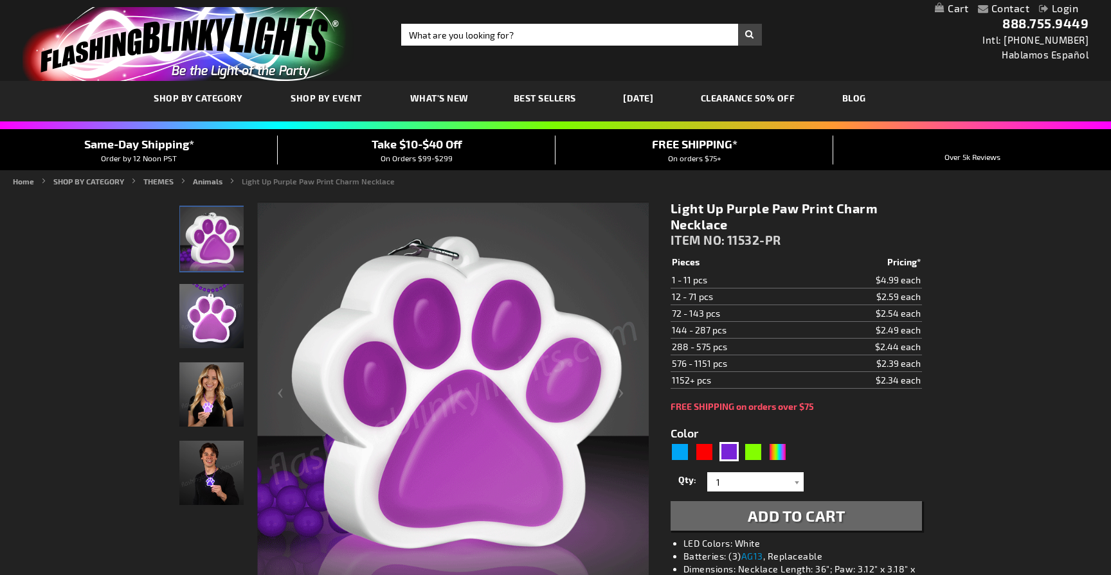
click at [222, 295] on img "Light Up Purple Paw Print LED Charm Necklace" at bounding box center [211, 316] width 64 height 64
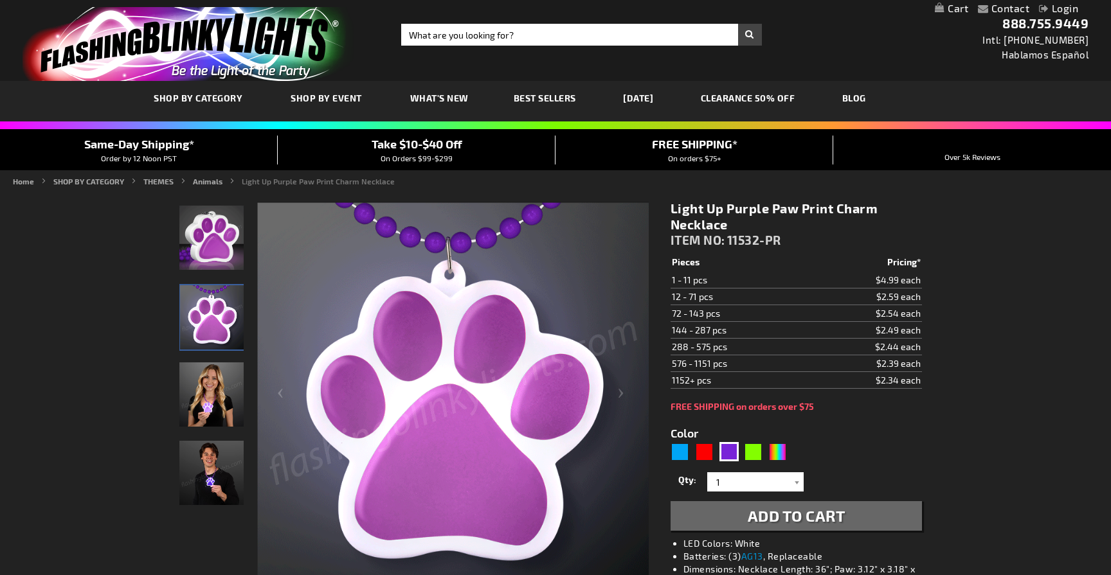
click at [196, 382] on img "Woman wearing Light Up Purple Paw Print LED Charm Necklace" at bounding box center [211, 395] width 64 height 64
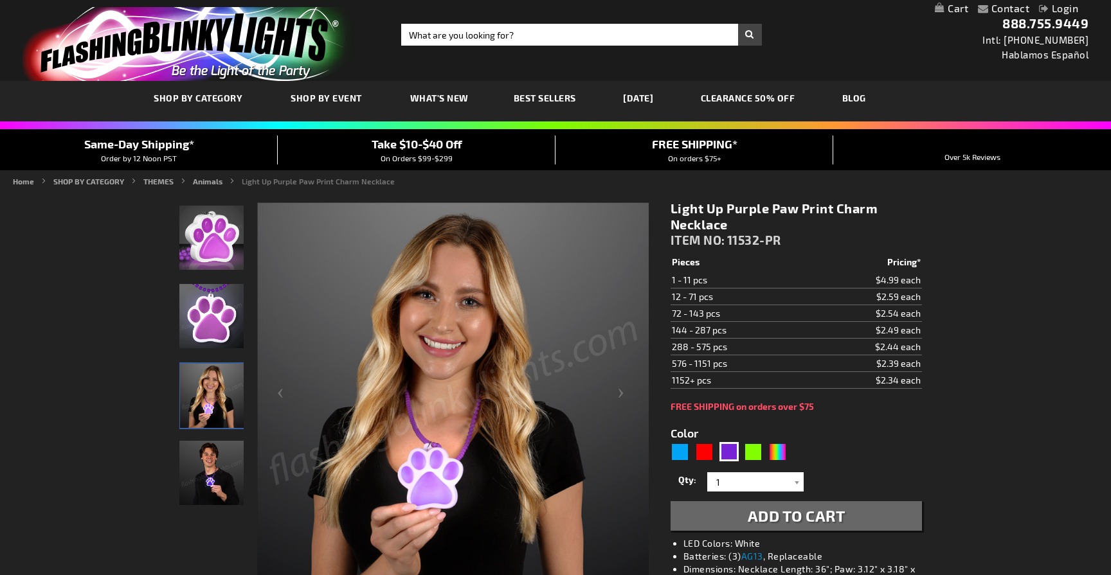
click at [207, 485] on img "Man wearing Light Up Purple Paw Print LED Charm Necklace" at bounding box center [211, 473] width 64 height 64
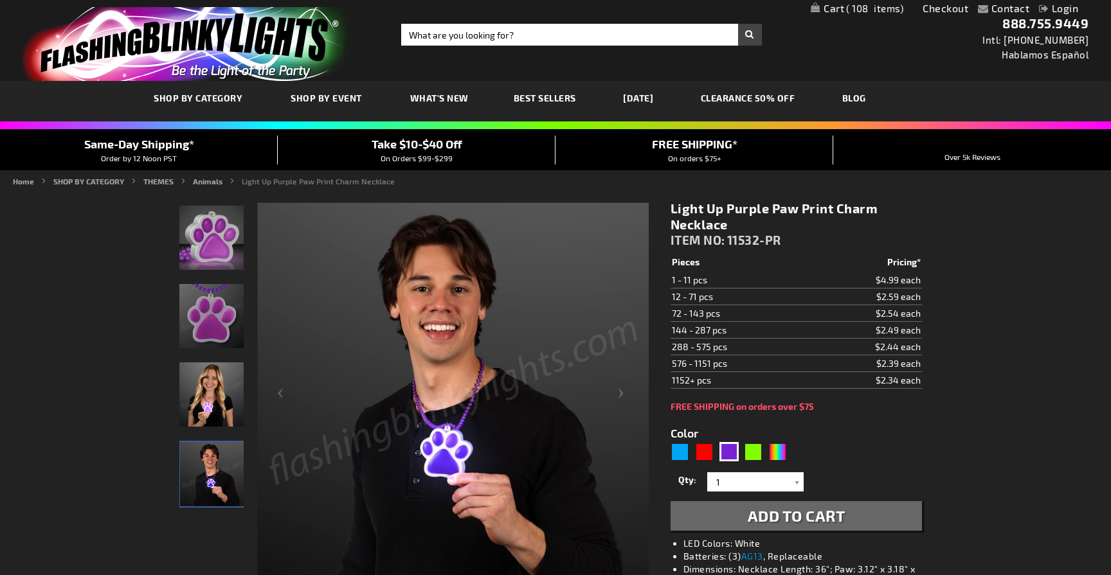
click at [225, 420] on img "Woman wearing Light Up Purple Paw Print LED Charm Necklace" at bounding box center [211, 395] width 64 height 64
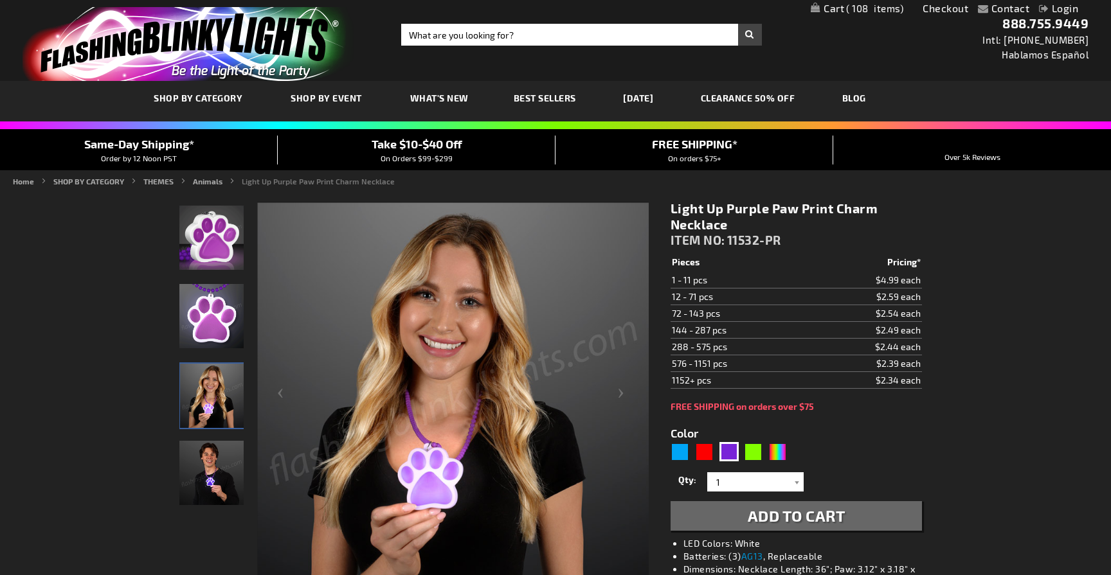
click at [221, 312] on img "Light Up Purple Paw Print LED Charm Necklace" at bounding box center [211, 316] width 64 height 64
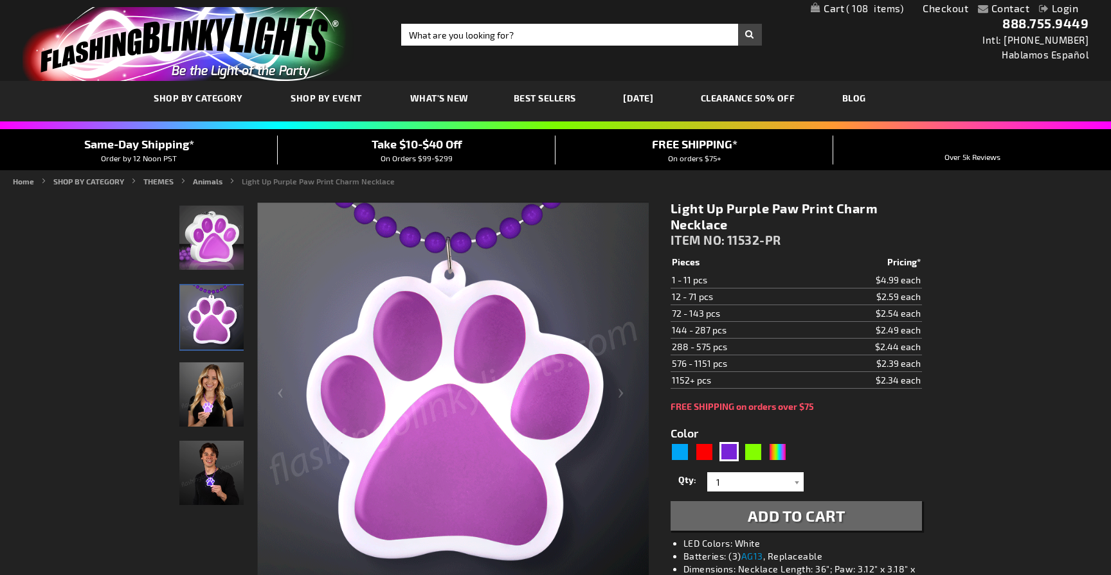
click at [224, 251] on img "Light Up Purple Paw Print LED Charm Necklace" at bounding box center [211, 238] width 64 height 64
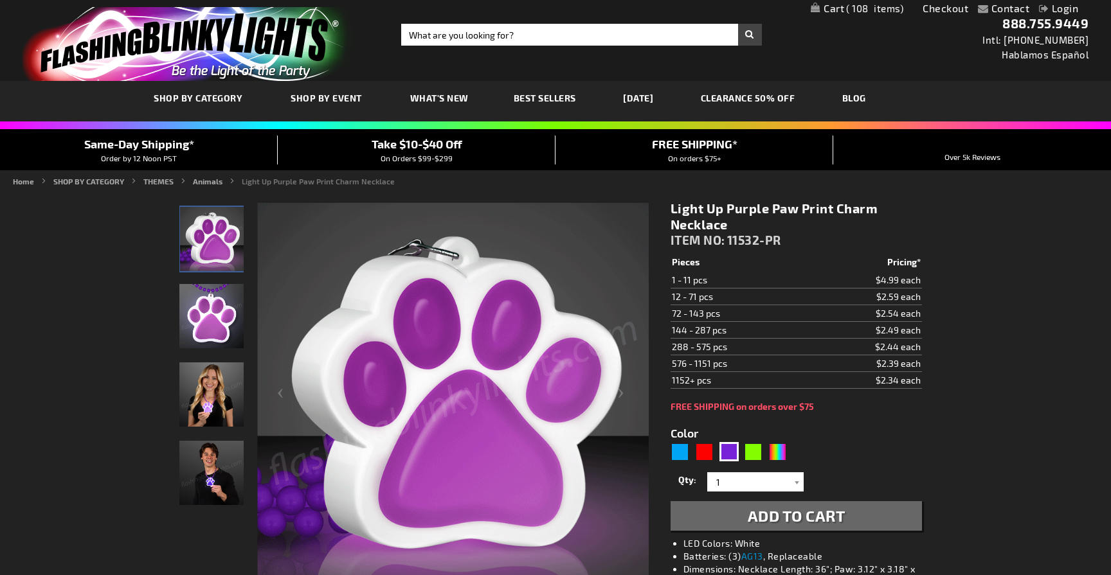
click at [214, 378] on img "Woman wearing Light Up Purple Paw Print LED Charm Necklace" at bounding box center [211, 395] width 64 height 64
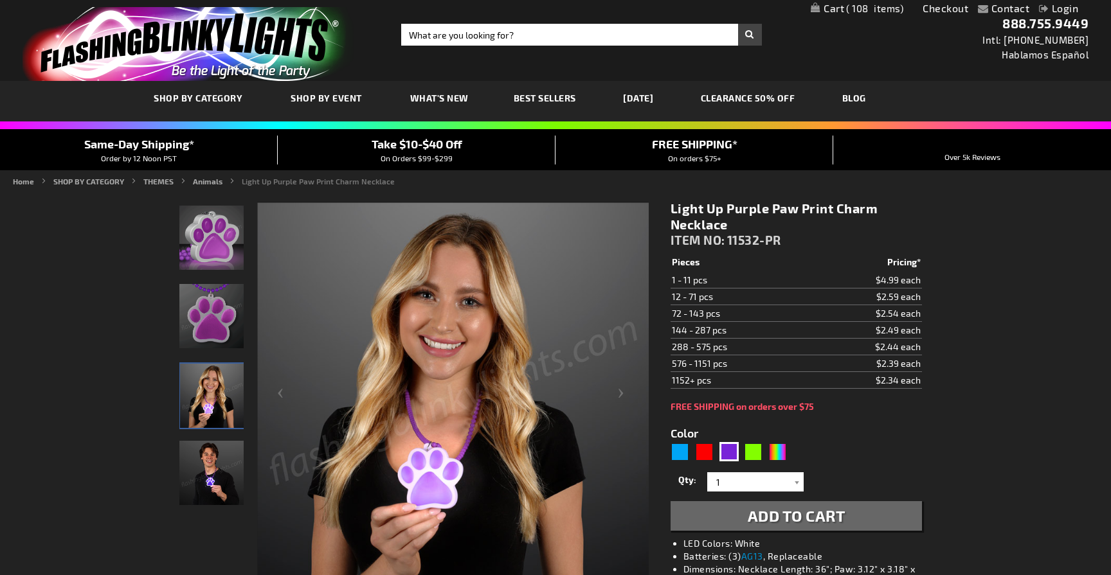
click at [199, 469] on img "Man wearing Light Up Purple Paw Print LED Charm Necklace" at bounding box center [211, 473] width 64 height 64
